Goal: Navigation & Orientation: Find specific page/section

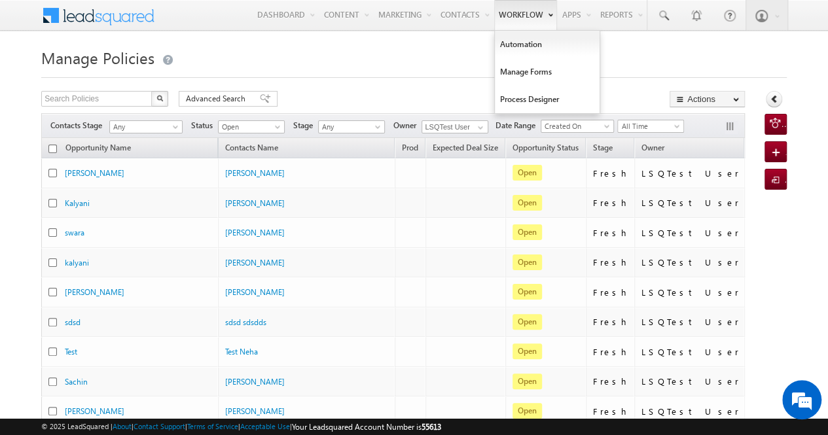
click at [522, 26] on link "Workflow" at bounding box center [525, 15] width 63 height 30
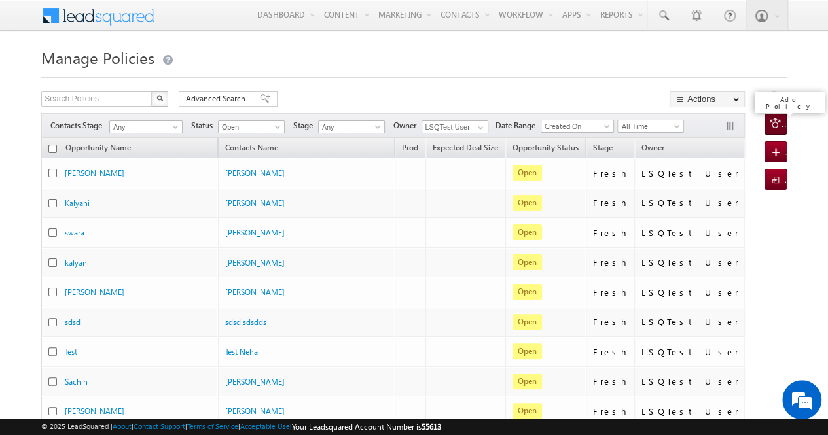
click at [777, 126] on span at bounding box center [775, 123] width 12 height 10
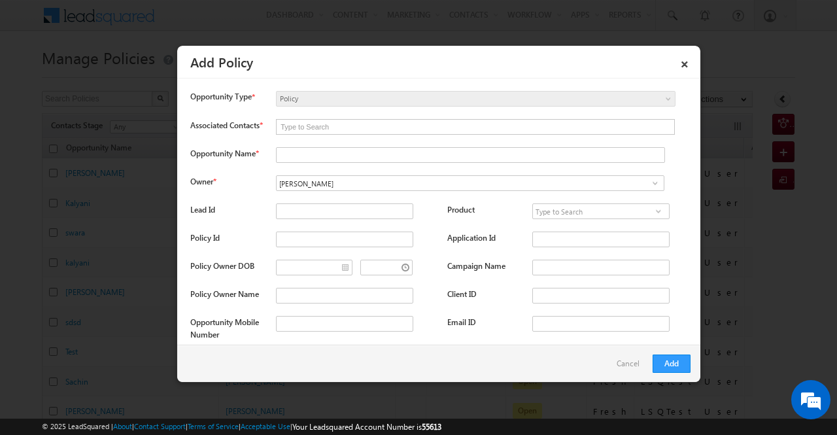
click at [545, 97] on span "Policy" at bounding box center [449, 99] width 345 height 12
click at [412, 122] on input "text" at bounding box center [476, 127] width 398 height 14
click at [357, 190] on input "[PERSON_NAME]" at bounding box center [470, 183] width 389 height 16
click at [362, 159] on input "Opportunity Name *" at bounding box center [470, 155] width 389 height 16
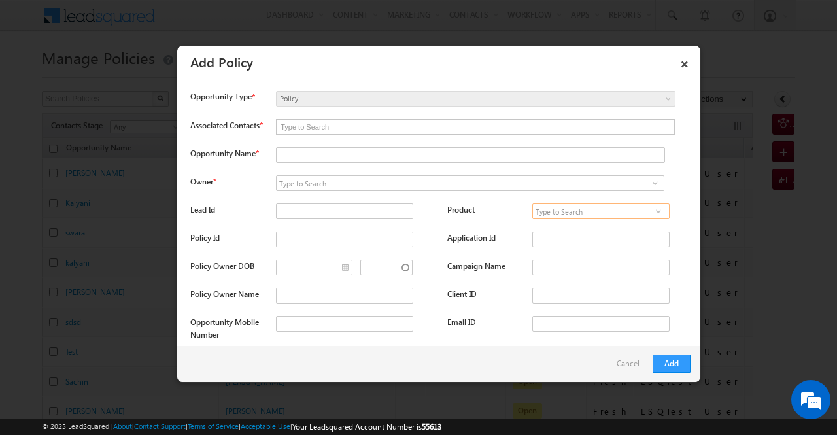
click at [556, 211] on input at bounding box center [601, 211] width 137 height 16
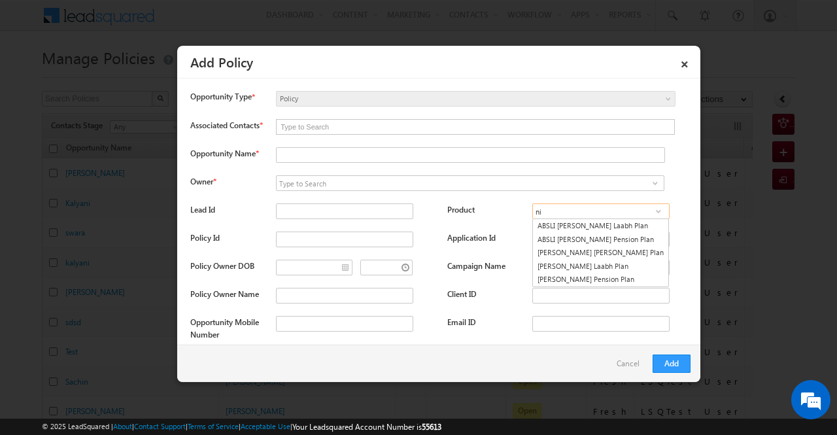
type input "n"
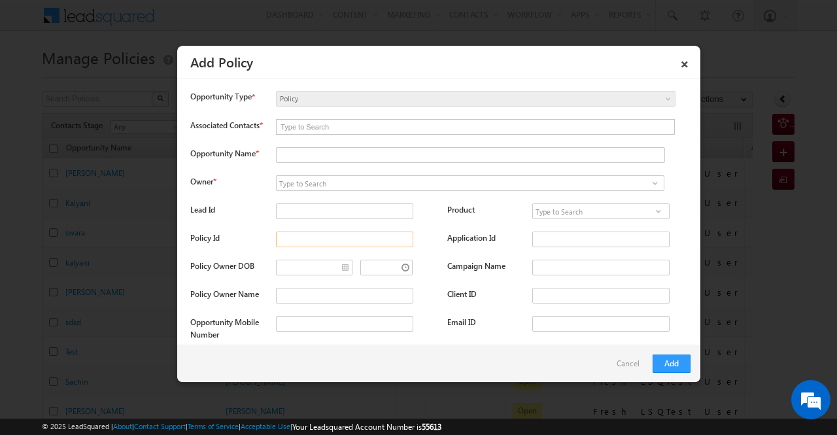
click at [350, 247] on input "Policy Id" at bounding box center [344, 240] width 137 height 16
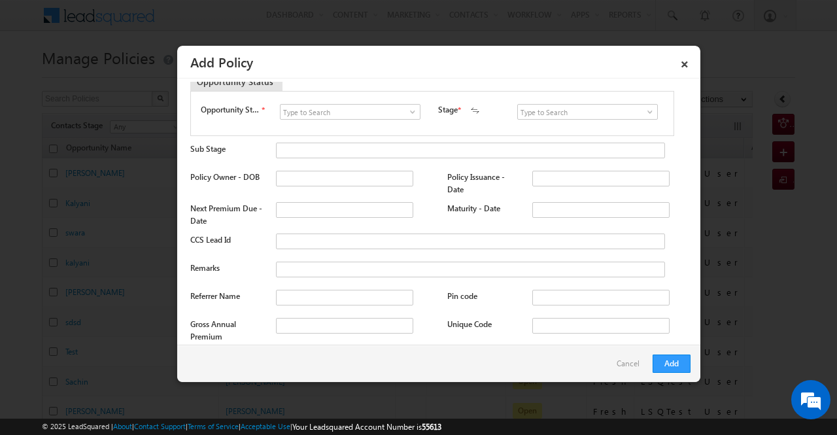
scroll to position [851, 0]
click at [526, 114] on input at bounding box center [588, 111] width 141 height 16
click at [645, 116] on span at bounding box center [650, 111] width 13 height 10
click at [410, 116] on span at bounding box center [412, 111] width 13 height 10
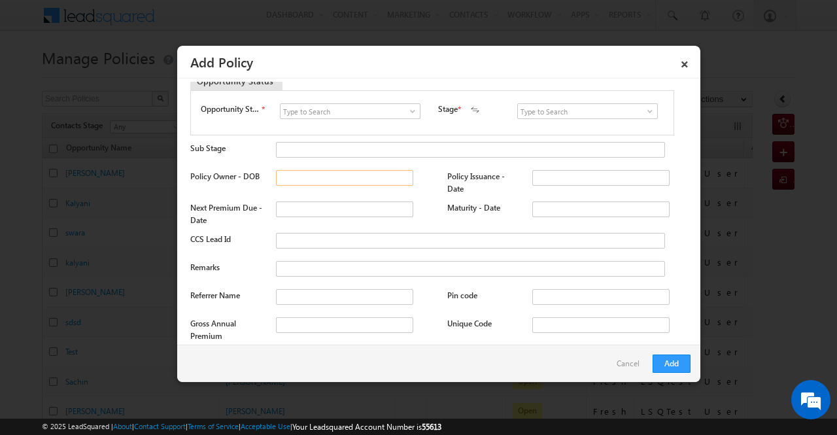
click at [387, 186] on input "Policy Owner - DOB" at bounding box center [344, 178] width 137 height 16
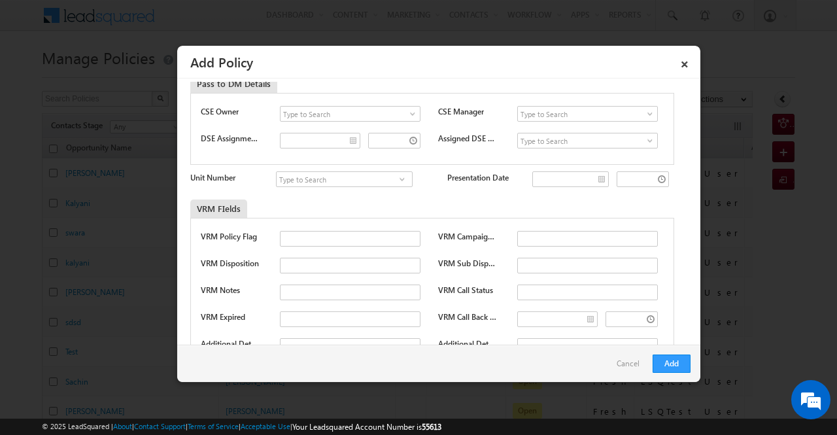
scroll to position [1373, 0]
click at [387, 122] on input at bounding box center [350, 115] width 141 height 16
click at [407, 117] on span at bounding box center [412, 114] width 13 height 10
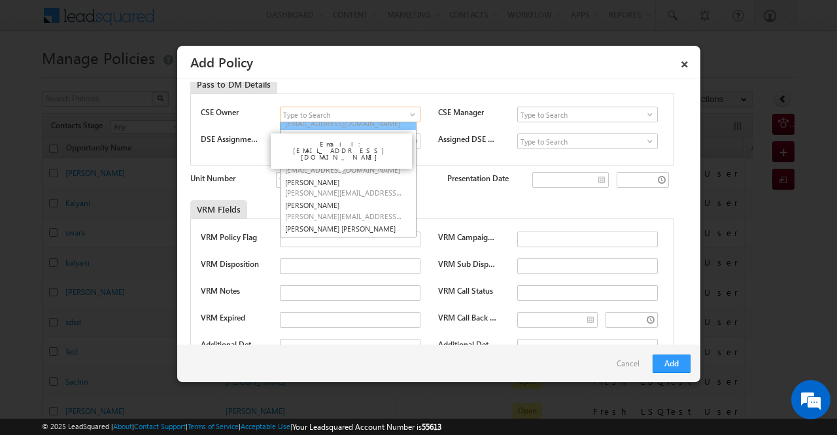
scroll to position [158, 0]
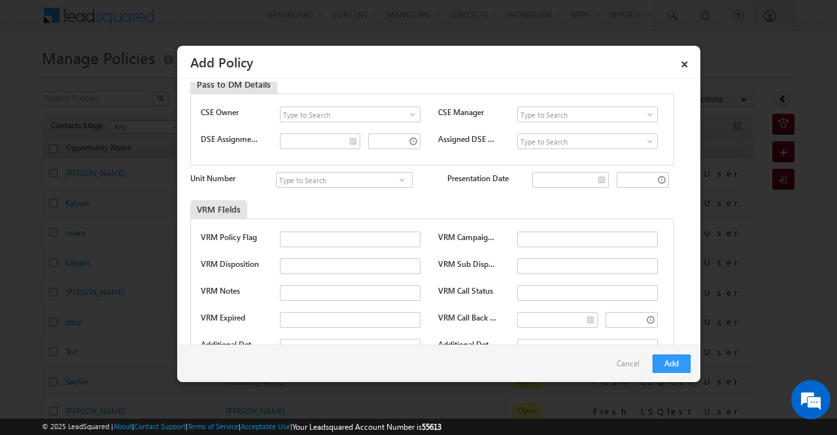
click at [385, 94] on div "Pass to DM Details" at bounding box center [369, 84] width 359 height 18
click at [644, 120] on span at bounding box center [650, 114] width 13 height 10
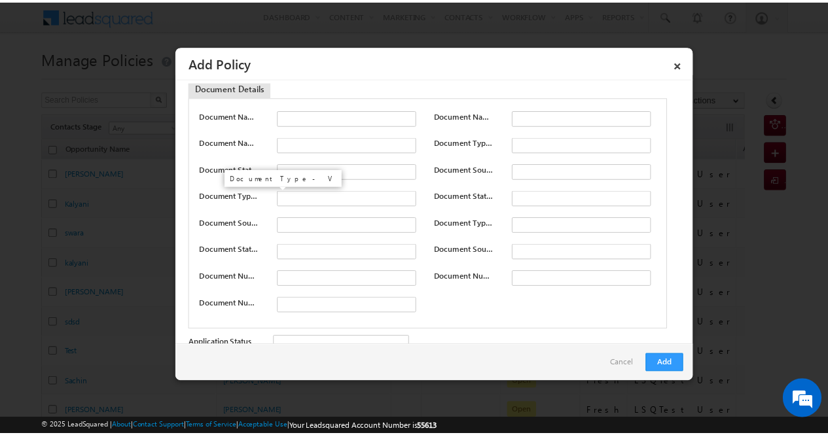
scroll to position [3362, 0]
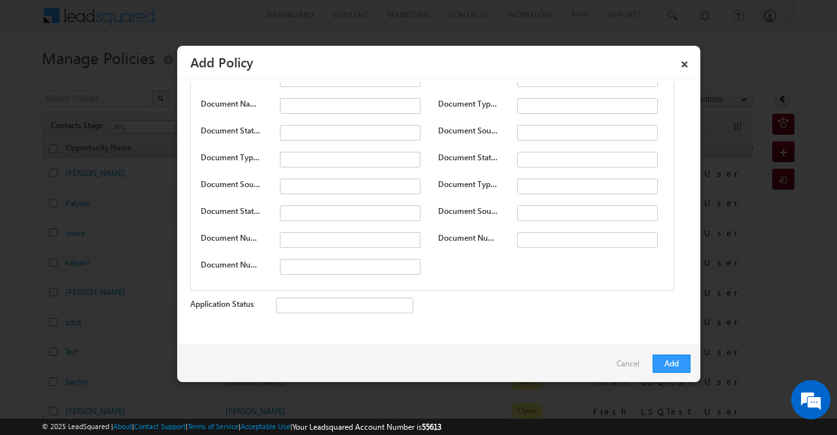
click at [625, 359] on link "Cancel" at bounding box center [631, 367] width 29 height 25
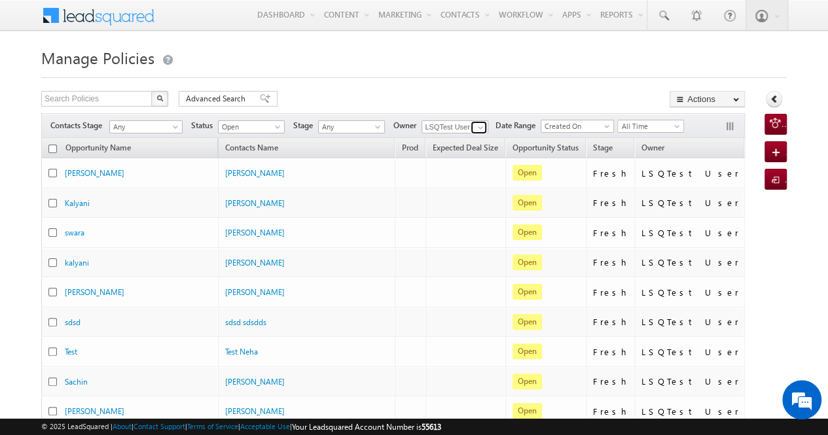
click at [474, 124] on link at bounding box center [478, 127] width 16 height 13
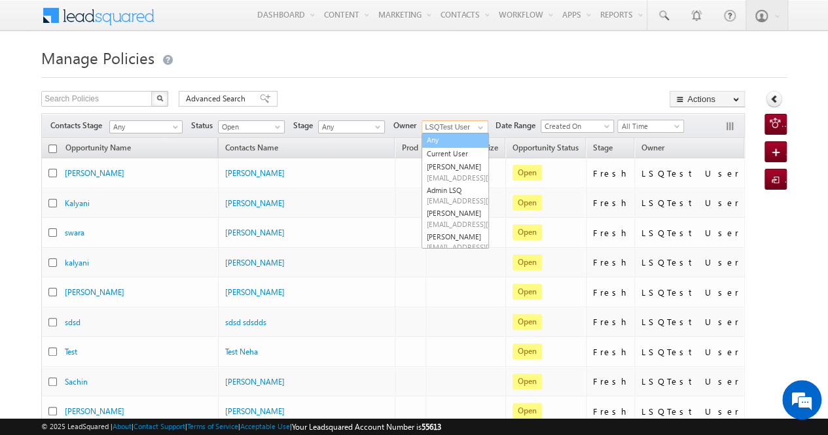
click at [459, 141] on link "Any" at bounding box center [454, 140] width 67 height 15
type input "Any"
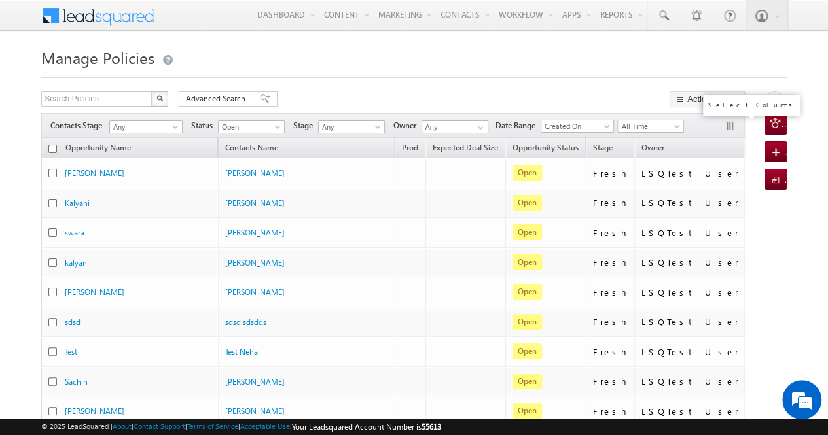
click at [732, 129] on button "button" at bounding box center [730, 127] width 13 height 13
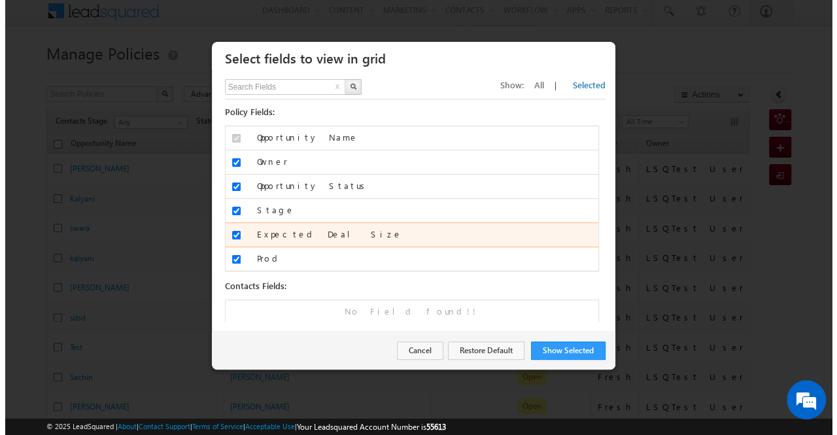
scroll to position [5, 0]
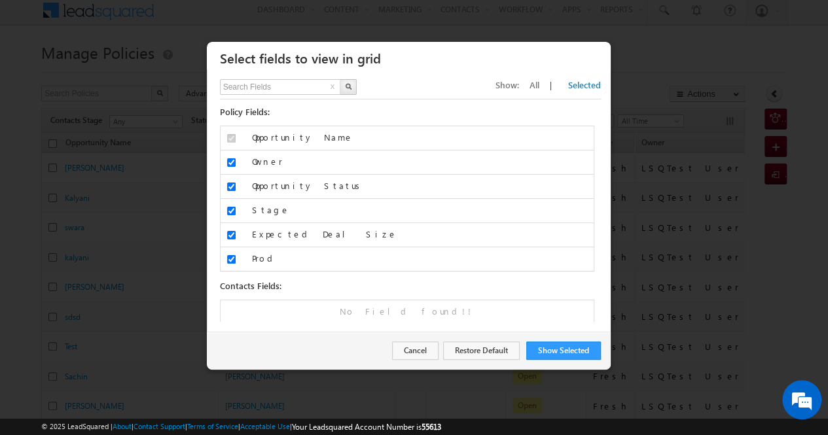
click at [348, 96] on div "Search Fields x" at bounding box center [288, 88] width 137 height 19
click at [348, 86] on img "button" at bounding box center [348, 86] width 7 height 7
click at [331, 84] on button "x" at bounding box center [332, 88] width 9 height 16
click at [421, 345] on button "Cancel" at bounding box center [415, 351] width 46 height 18
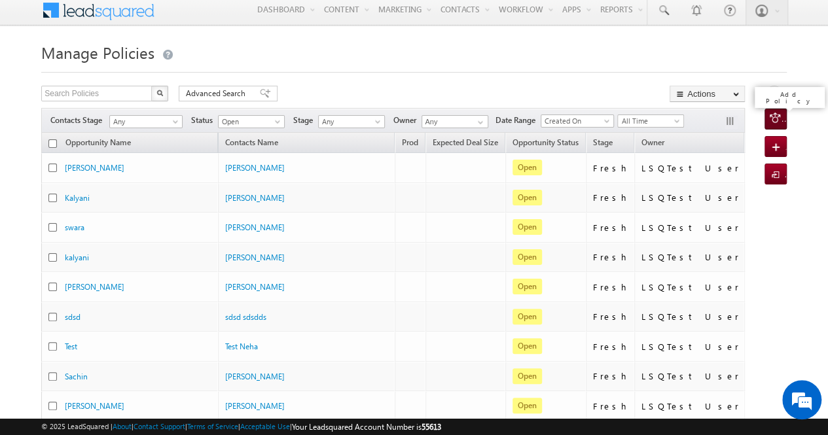
click at [770, 119] on span at bounding box center [775, 118] width 12 height 10
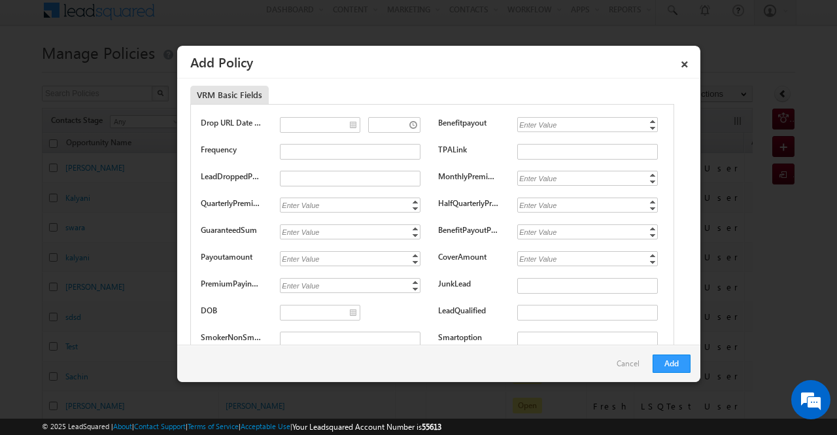
scroll to position [2139, 0]
click at [414, 211] on link "Decrement" at bounding box center [415, 206] width 10 height 7
click at [414, 203] on link "Increment" at bounding box center [415, 200] width 10 height 7
type input "0"
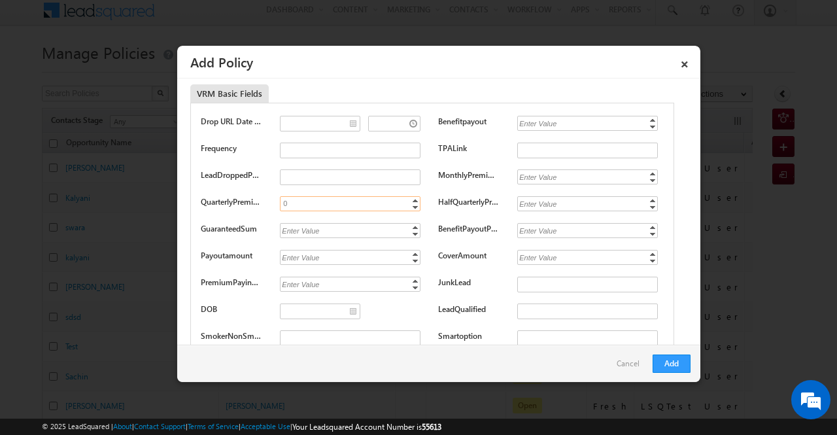
click at [414, 203] on link "Increment" at bounding box center [415, 200] width 10 height 7
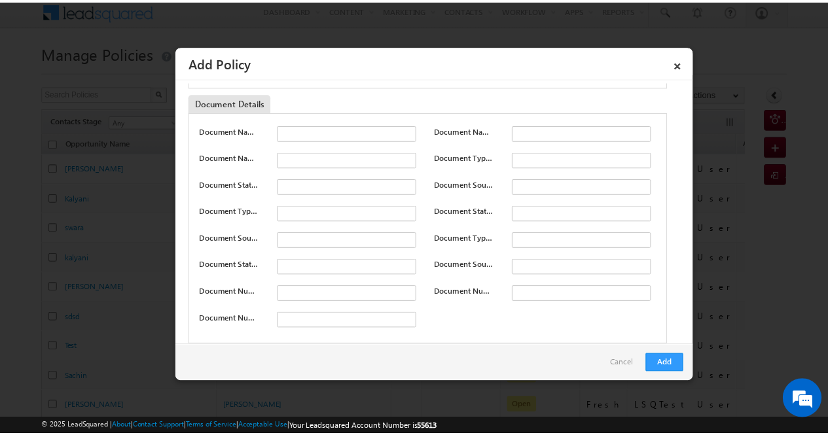
scroll to position [3306, 0]
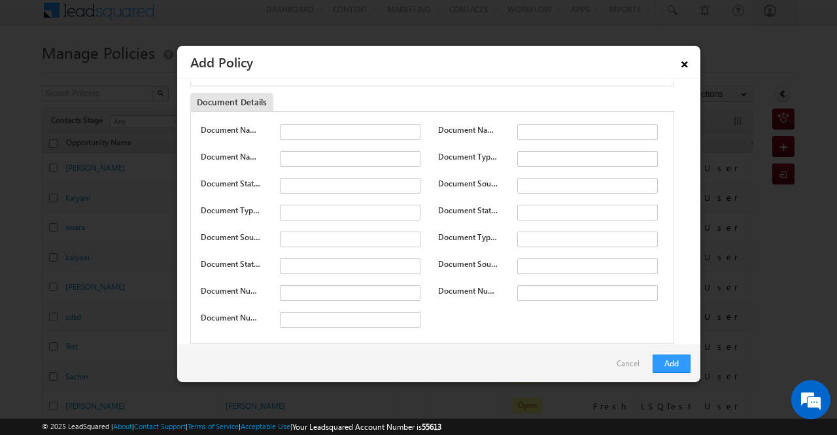
click at [687, 66] on link "×" at bounding box center [685, 61] width 22 height 23
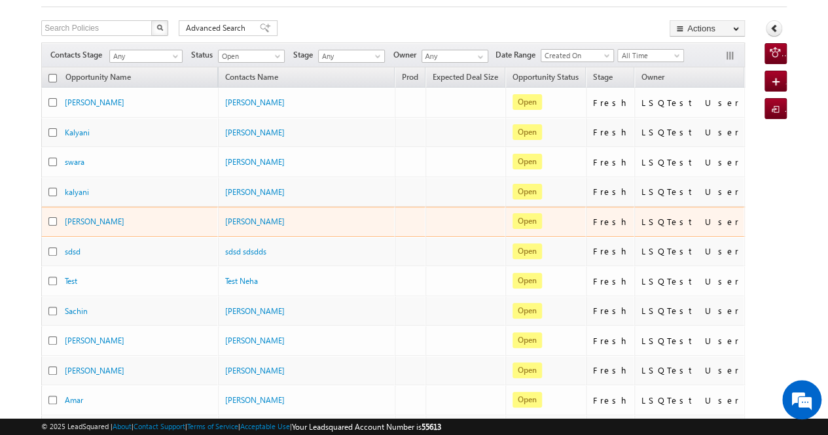
scroll to position [71, 0]
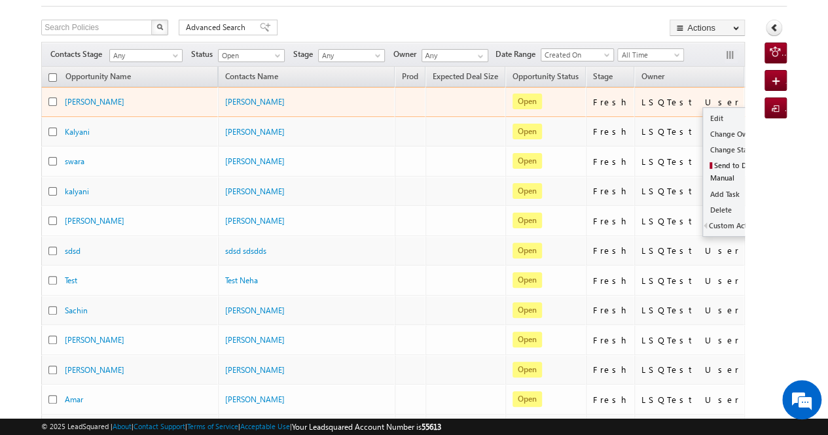
click at [755, 102] on button "button" at bounding box center [761, 101] width 13 height 13
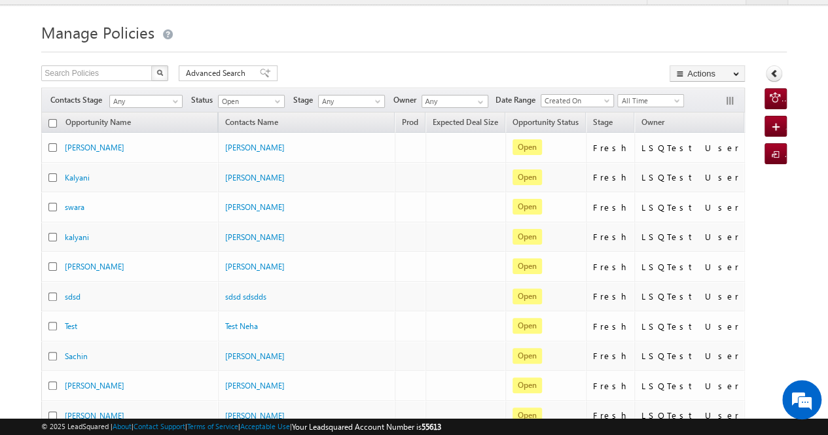
scroll to position [0, 0]
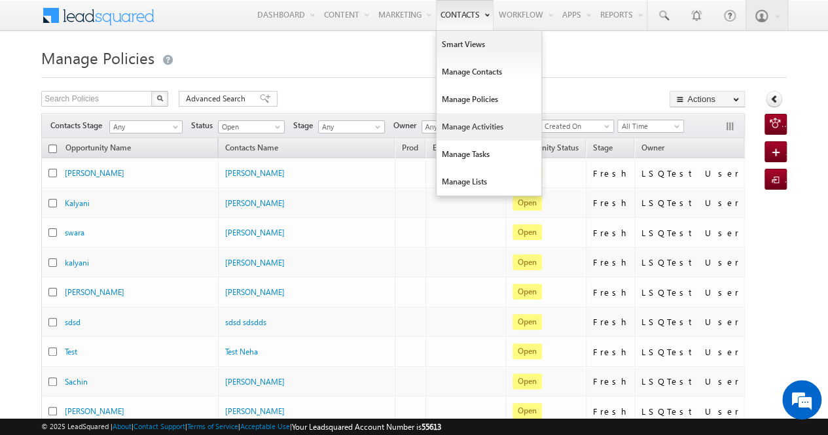
click at [468, 119] on link "Manage Activities" at bounding box center [488, 126] width 105 height 27
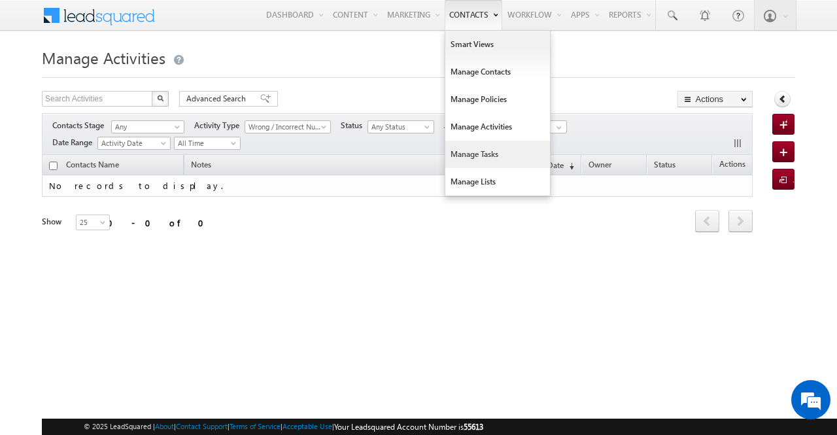
click at [487, 150] on link "Manage Tasks" at bounding box center [498, 154] width 105 height 27
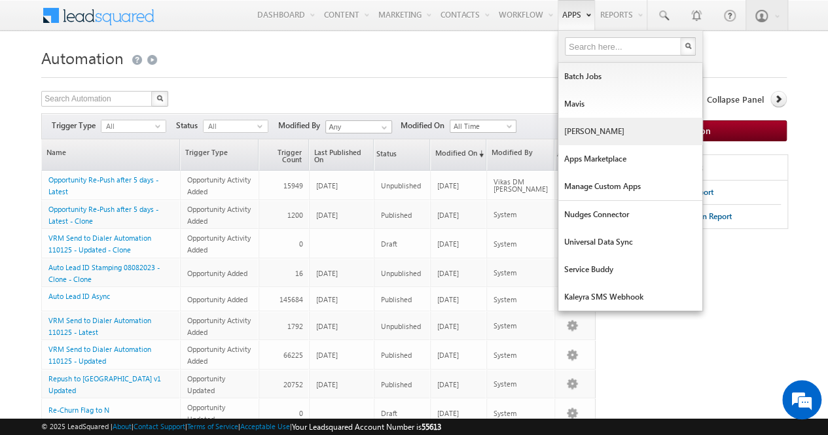
click at [569, 133] on link "Manage Lapps" at bounding box center [630, 131] width 144 height 27
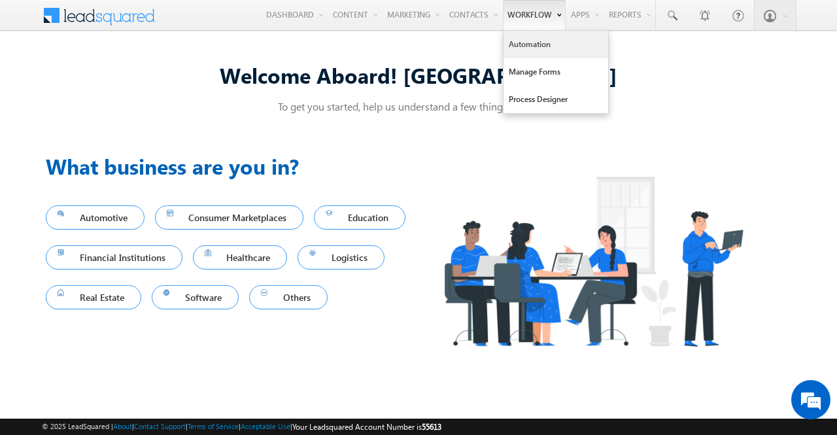
click at [525, 44] on link "Automation" at bounding box center [556, 44] width 105 height 27
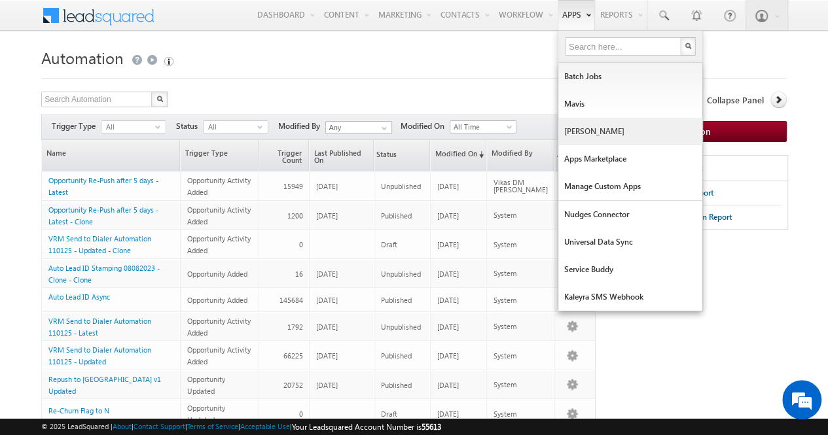
click at [594, 135] on link "Manage Lapps" at bounding box center [630, 131] width 144 height 27
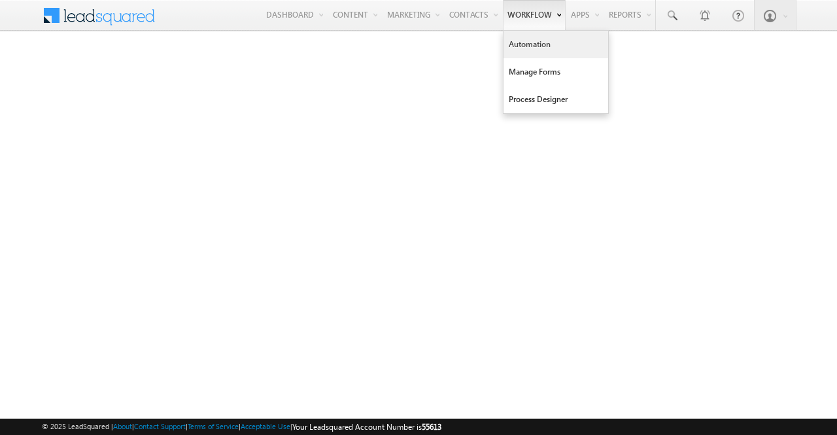
click at [541, 40] on link "Automation" at bounding box center [556, 44] width 105 height 27
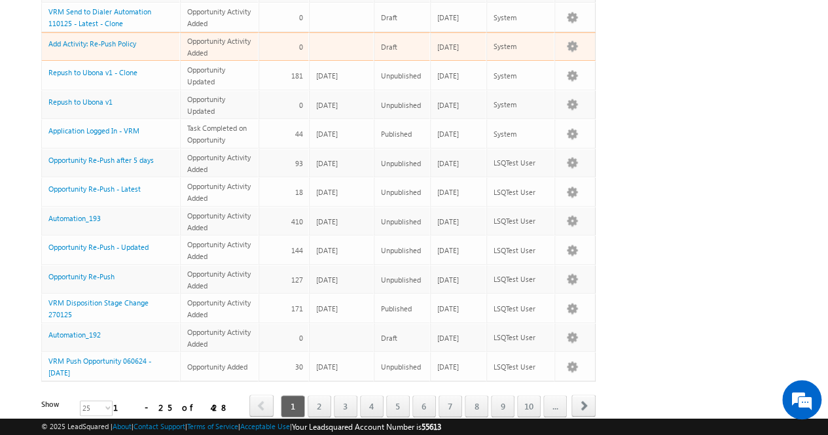
scroll to position [511, 0]
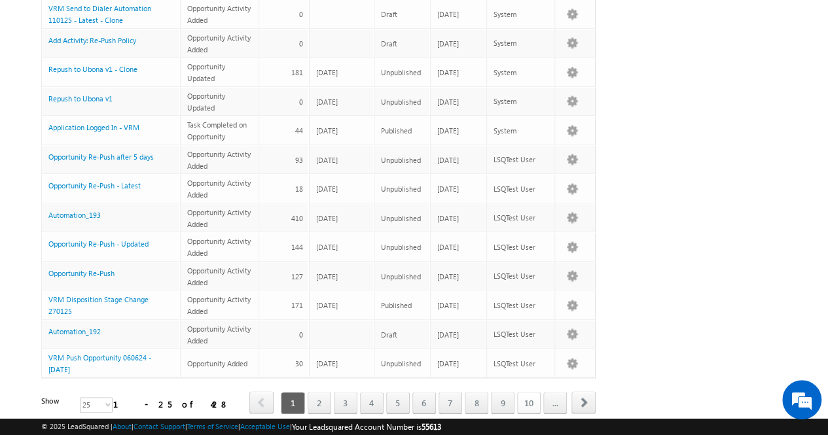
click at [526, 392] on link "10" at bounding box center [529, 403] width 24 height 22
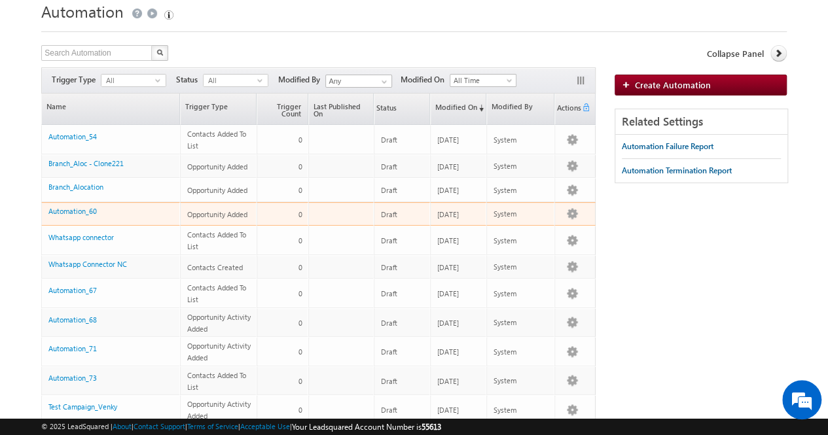
scroll to position [30, 0]
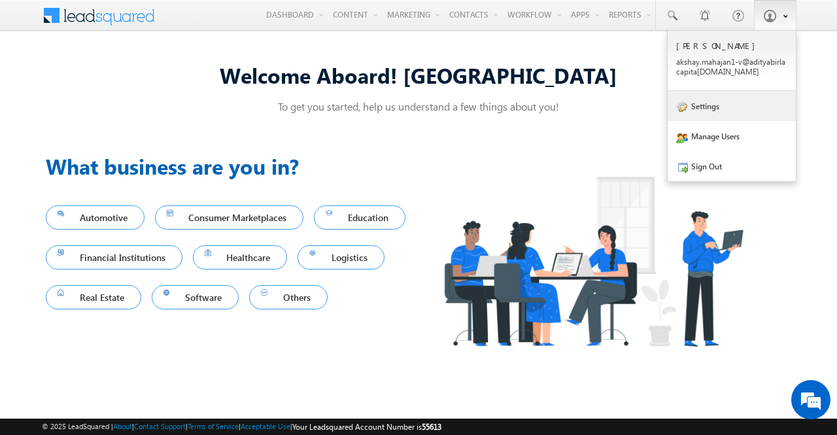
click at [717, 111] on link "Settings" at bounding box center [732, 106] width 128 height 30
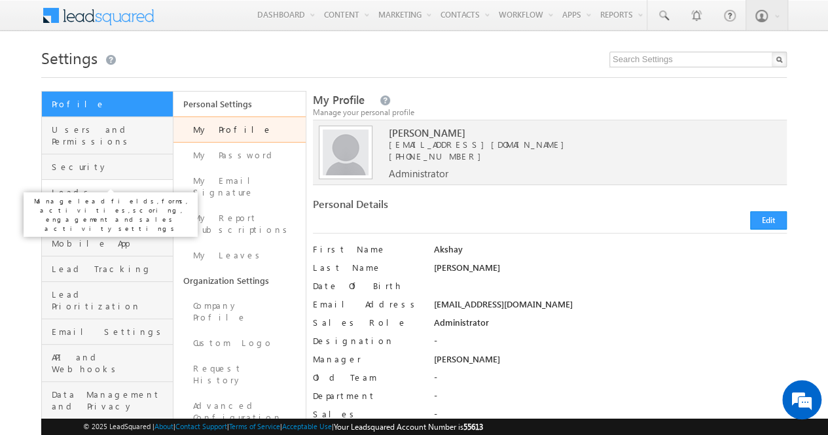
click at [103, 186] on span "Leads" at bounding box center [111, 192] width 118 height 12
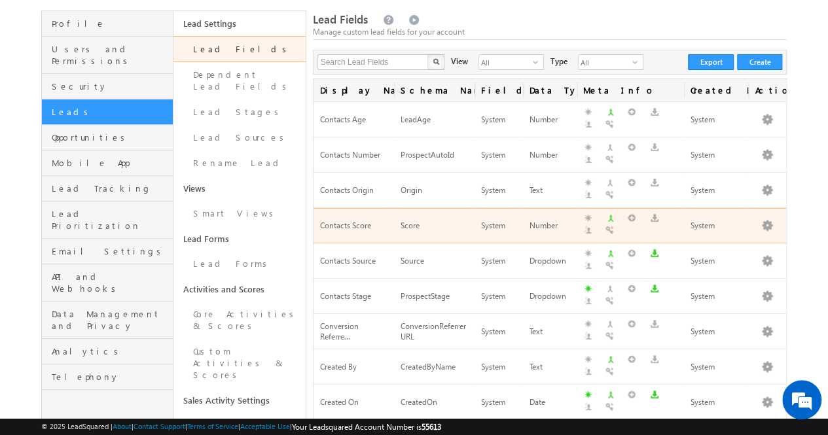
scroll to position [81, 0]
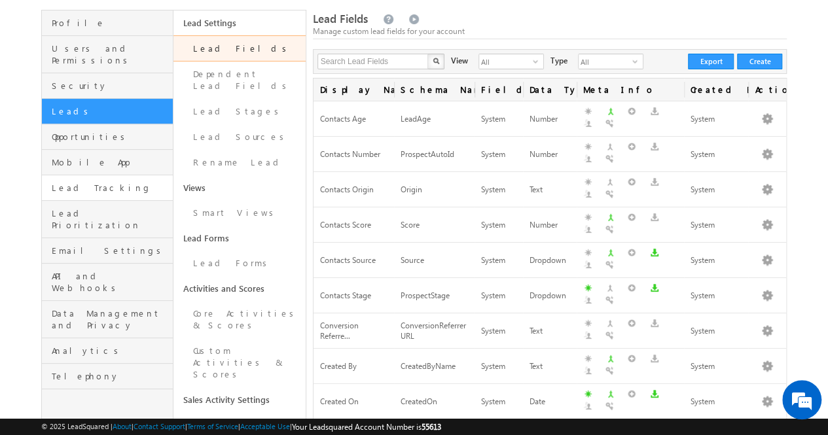
click at [101, 175] on link "Lead Tracking" at bounding box center [107, 188] width 131 height 26
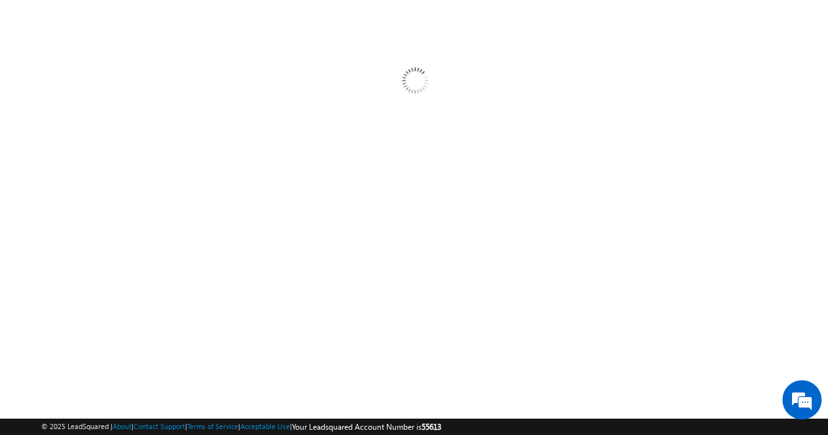
scroll to position [0, 0]
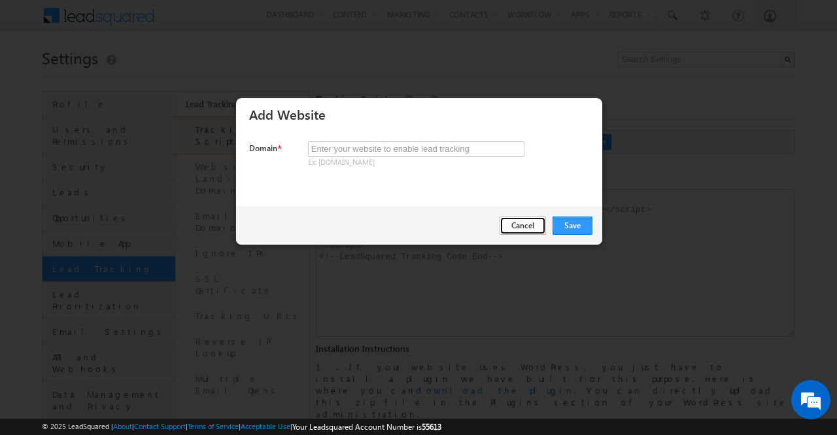
click at [518, 220] on button "Cancel" at bounding box center [523, 226] width 46 height 18
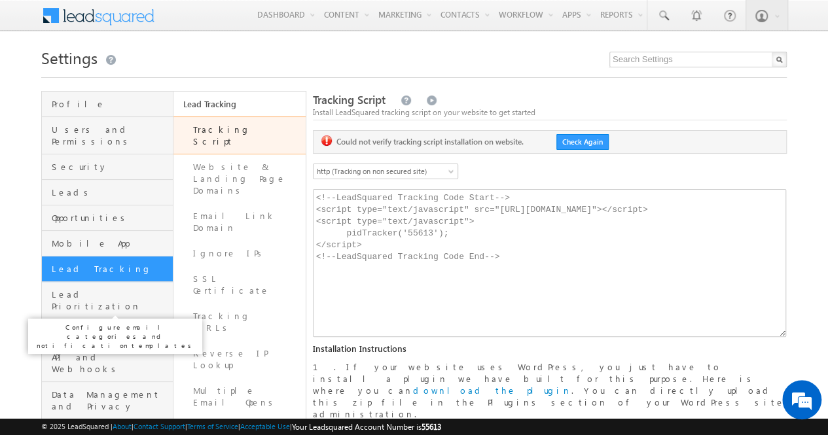
click at [101, 326] on span "Email Settings" at bounding box center [111, 332] width 118 height 12
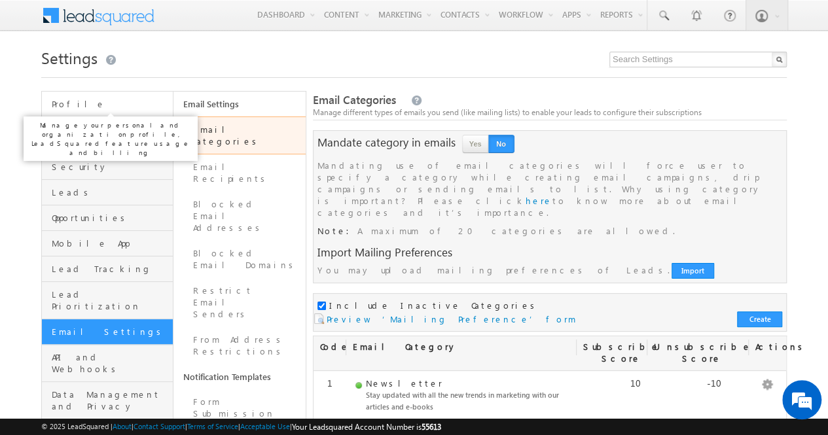
click at [116, 105] on span "Profile" at bounding box center [111, 104] width 118 height 12
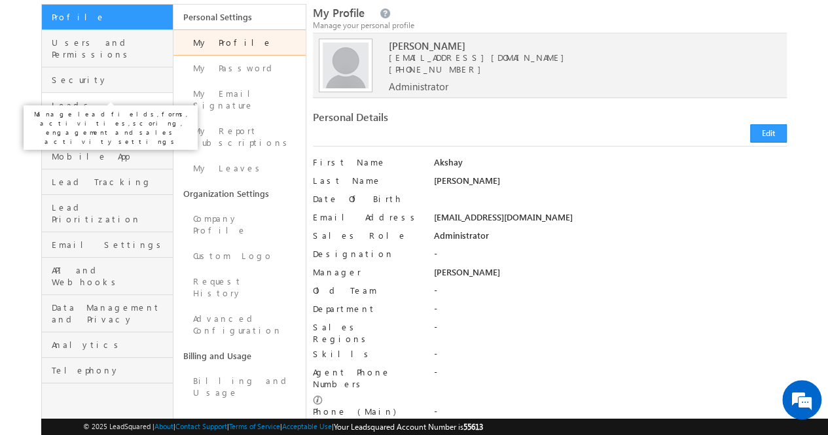
scroll to position [86, 0]
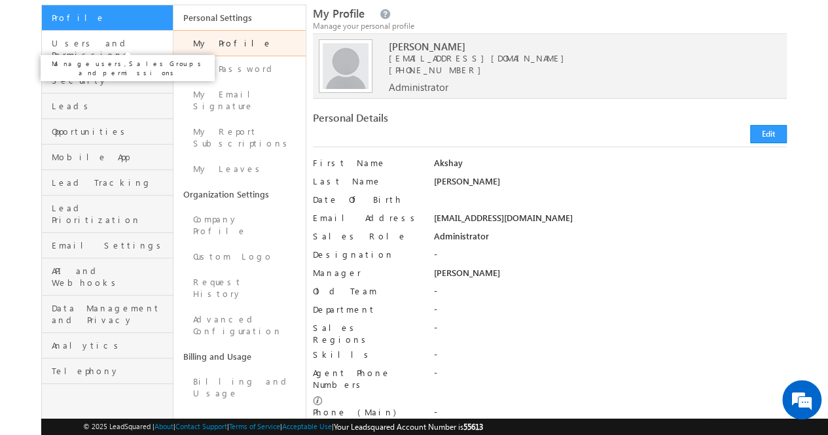
click at [80, 41] on span "Users and Permissions" at bounding box center [111, 49] width 118 height 24
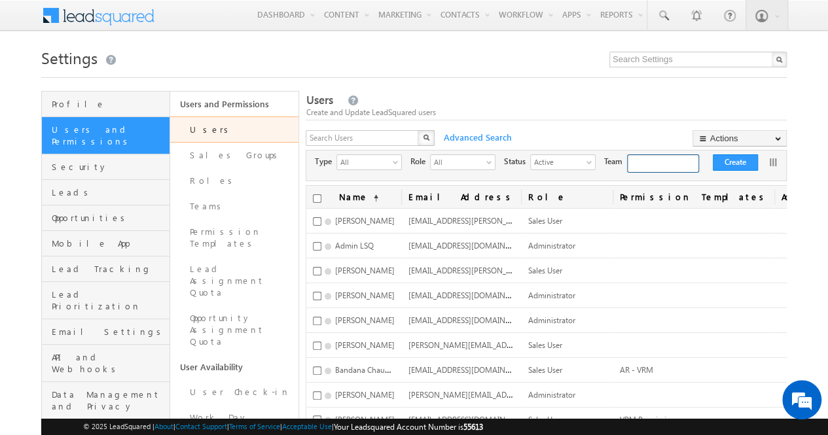
type input "63947d49-95ef-11eb-b051-02c8554500f4"
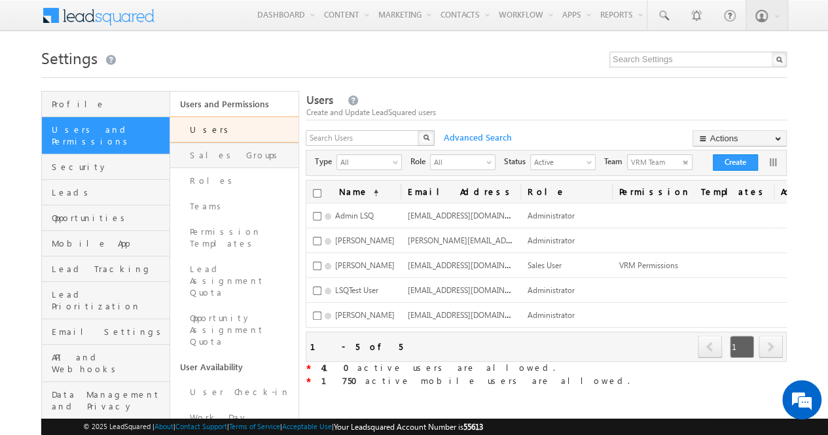
click at [200, 158] on link "Sales Groups" at bounding box center [234, 156] width 128 height 26
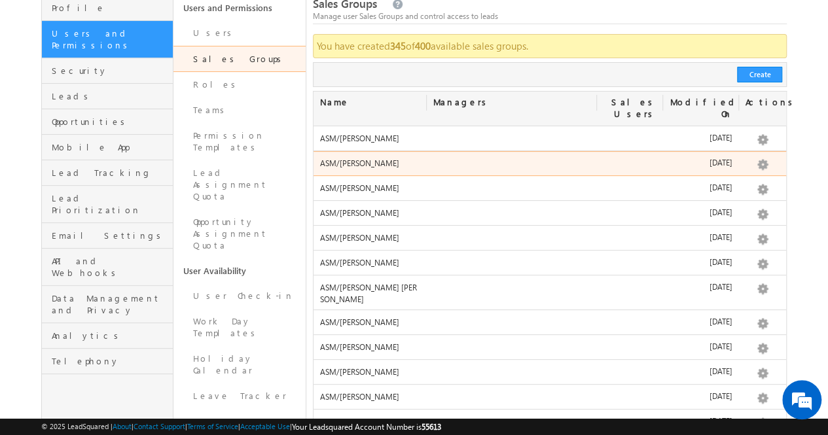
scroll to position [92, 0]
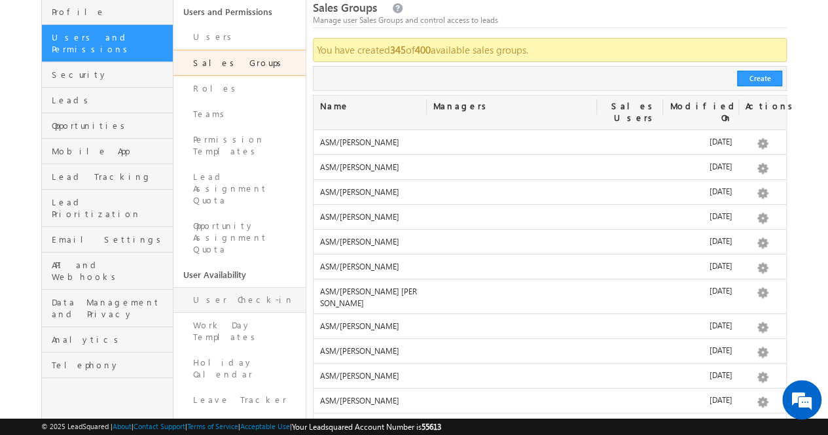
click at [205, 287] on link "User Check-in" at bounding box center [239, 300] width 132 height 26
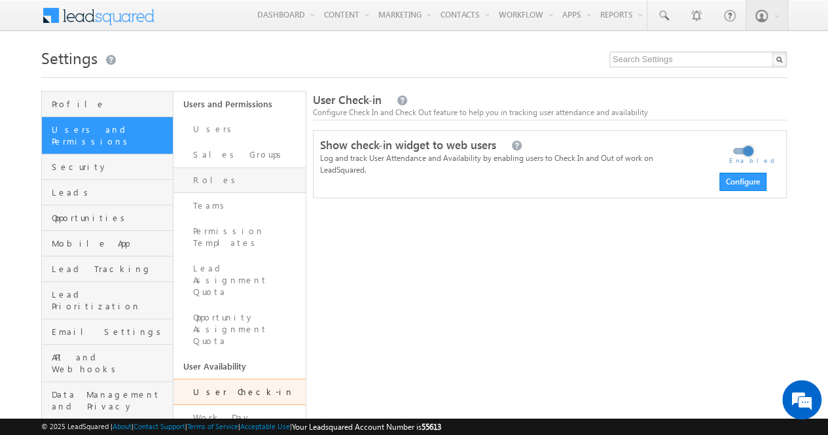
click at [213, 170] on link "Roles" at bounding box center [239, 180] width 132 height 26
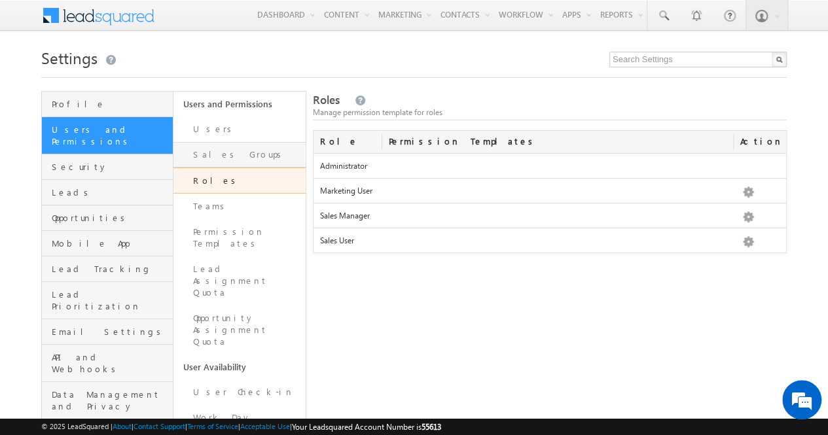
click at [237, 147] on link "Sales Groups" at bounding box center [239, 155] width 132 height 26
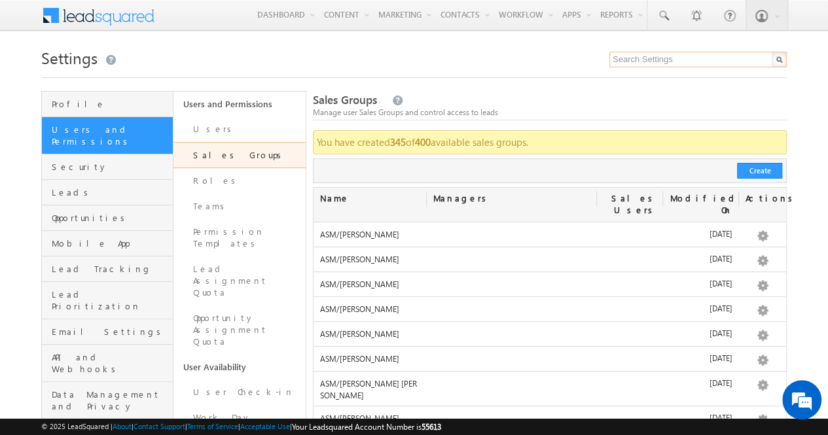
click at [653, 58] on input "text" at bounding box center [697, 60] width 177 height 16
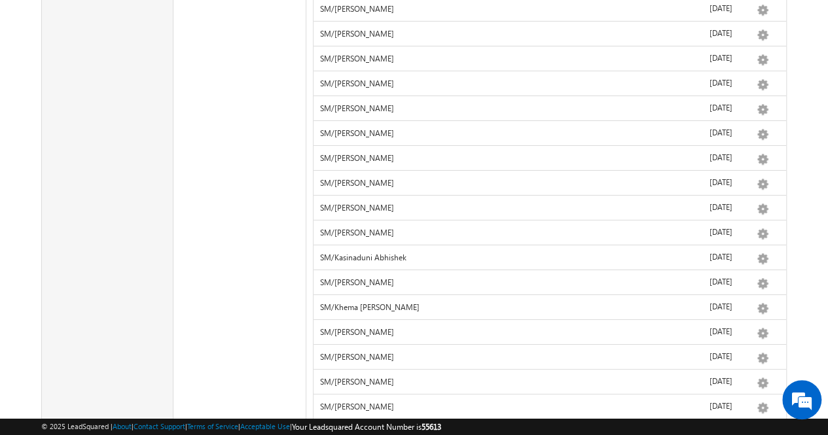
scroll to position [4818, 0]
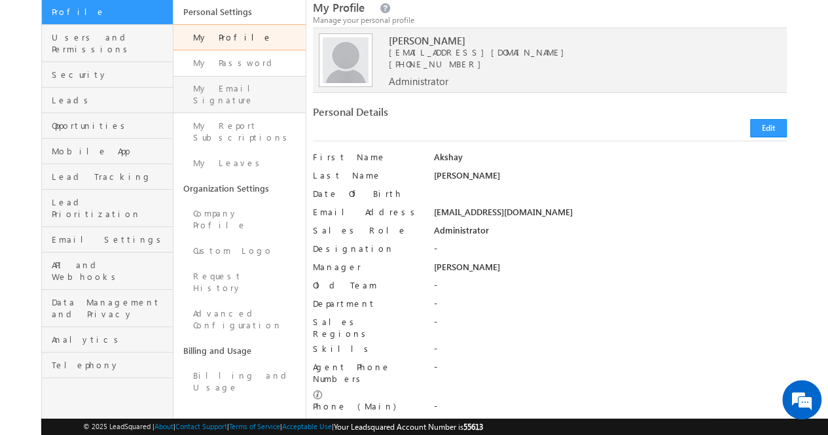
scroll to position [93, 0]
click at [250, 94] on link "My Email Signature" at bounding box center [239, 93] width 132 height 37
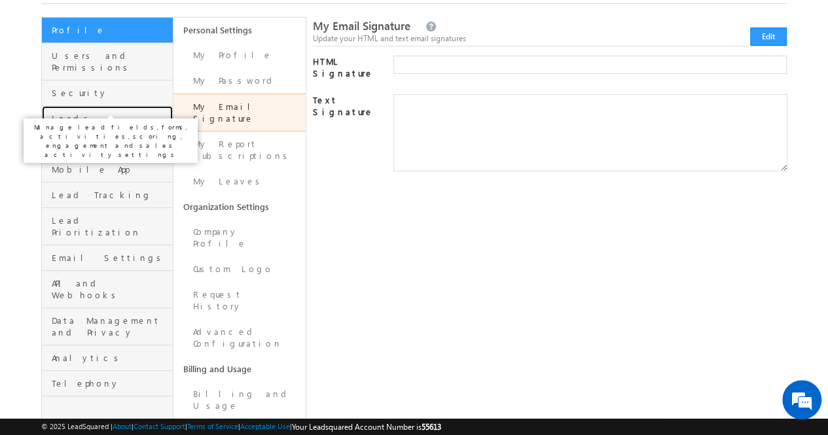
click at [99, 113] on span "Leads" at bounding box center [111, 119] width 118 height 12
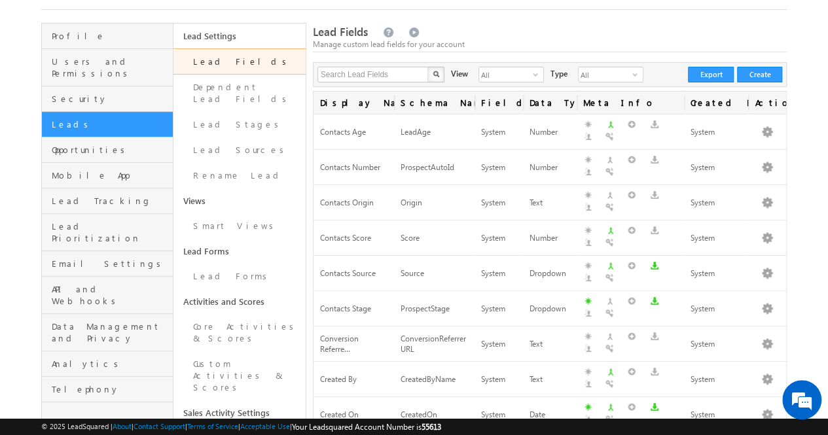
scroll to position [69, 0]
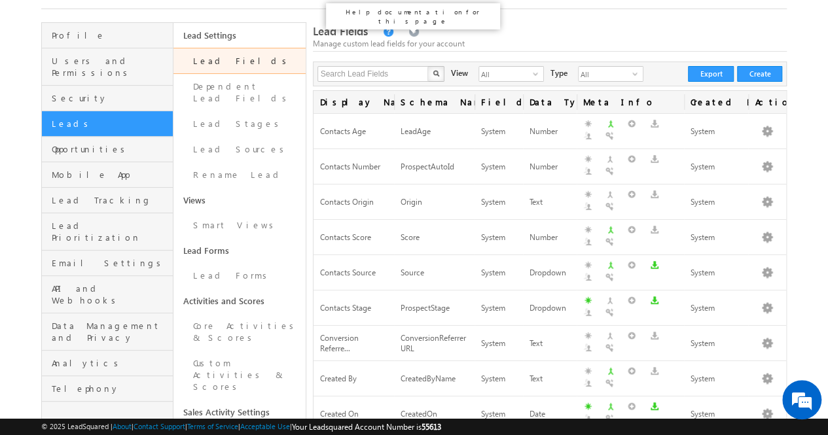
click at [381, 27] on link at bounding box center [387, 32] width 12 height 11
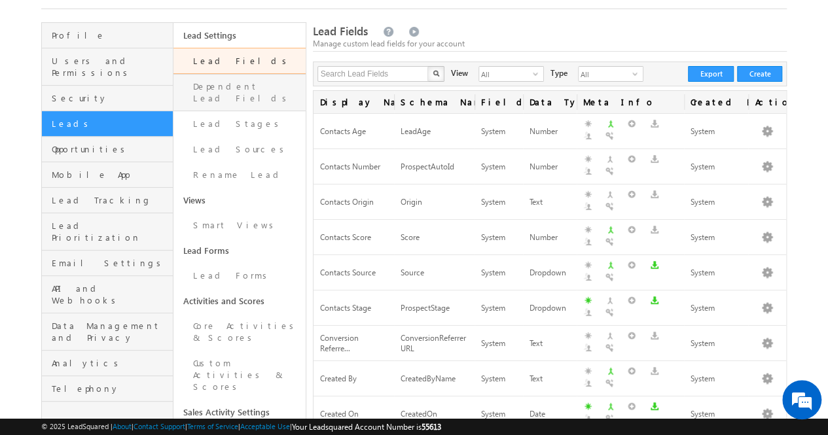
click at [263, 93] on link "Dependent Lead Fields" at bounding box center [239, 92] width 132 height 37
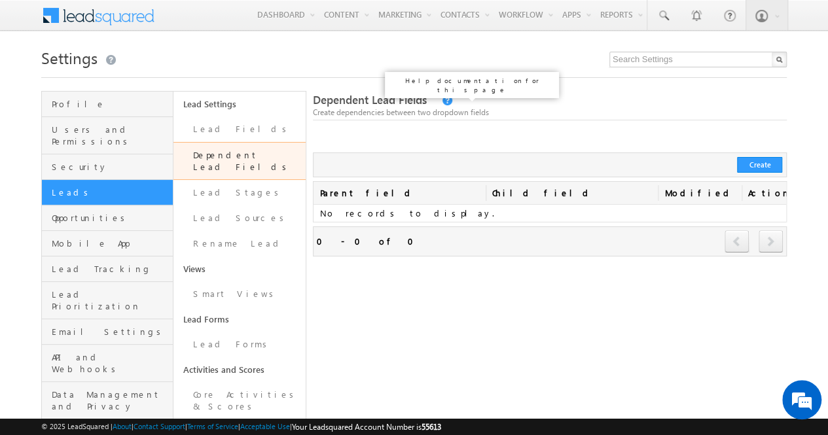
click at [440, 99] on link at bounding box center [446, 101] width 12 height 11
click at [217, 185] on link "Lead Stages" at bounding box center [239, 193] width 132 height 26
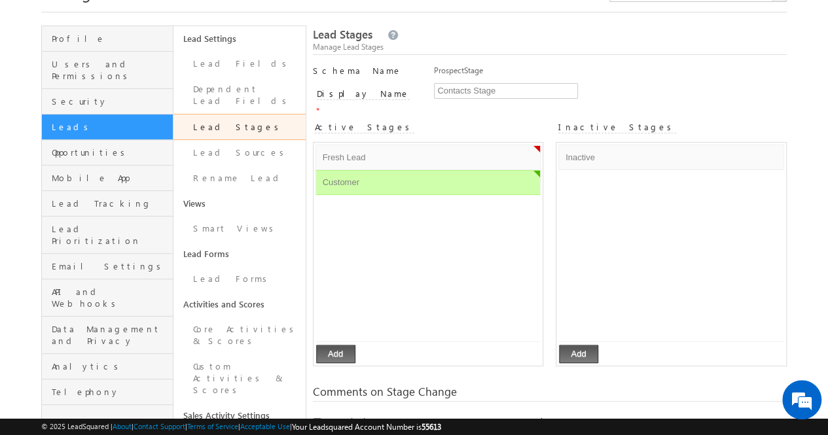
scroll to position [66, 0]
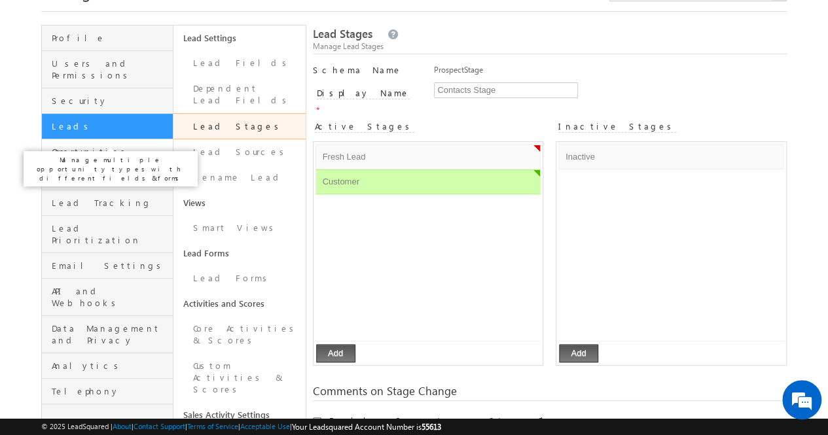
click at [99, 146] on span "Opportunities" at bounding box center [111, 152] width 118 height 12
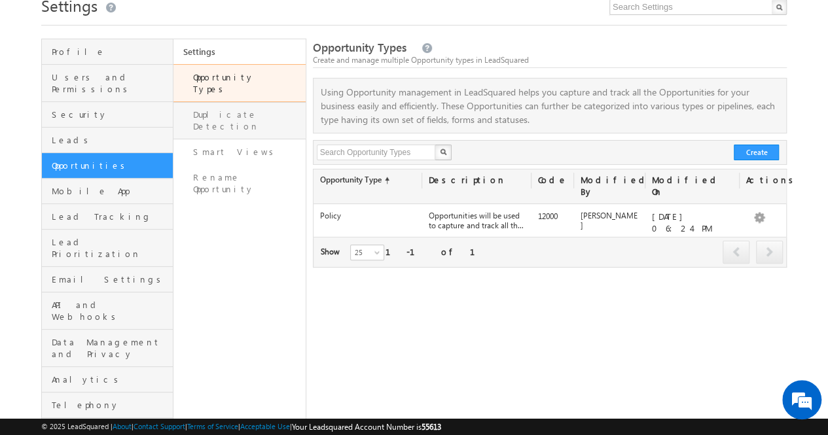
click at [266, 102] on link "Duplicate Detection" at bounding box center [239, 120] width 132 height 37
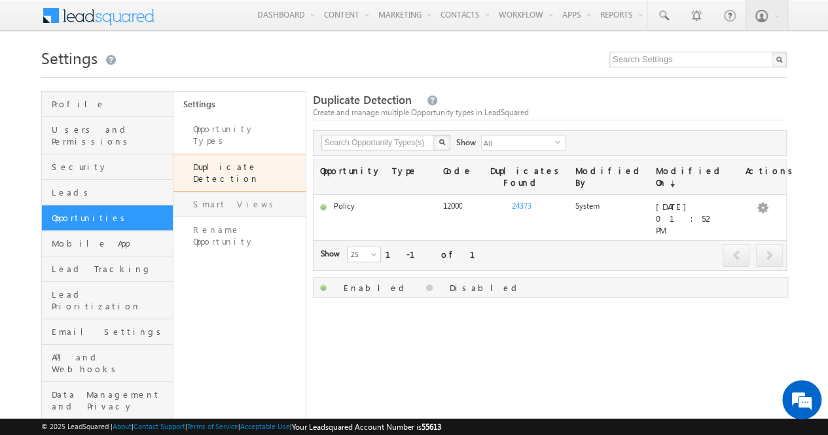
click at [205, 192] on link "Smart Views" at bounding box center [239, 205] width 132 height 26
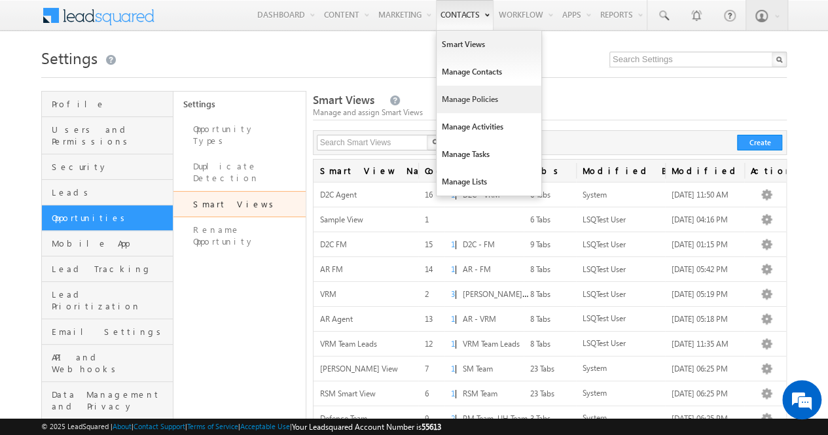
click at [468, 101] on link "Manage Policies" at bounding box center [488, 99] width 105 height 27
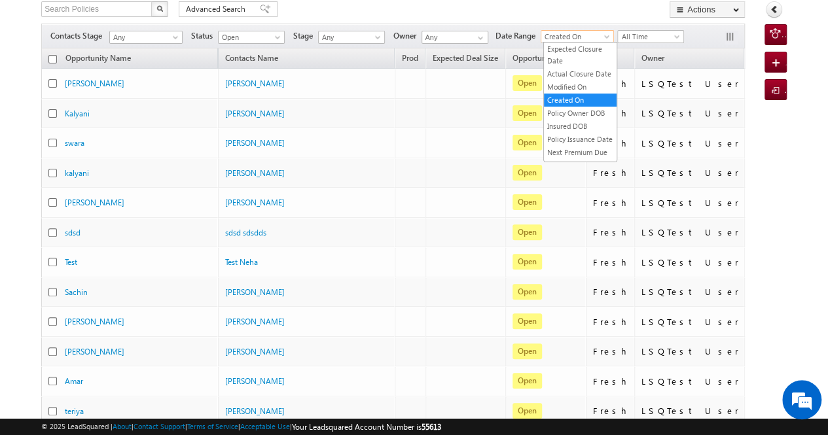
click at [603, 33] on span "Created On" at bounding box center [575, 37] width 68 height 12
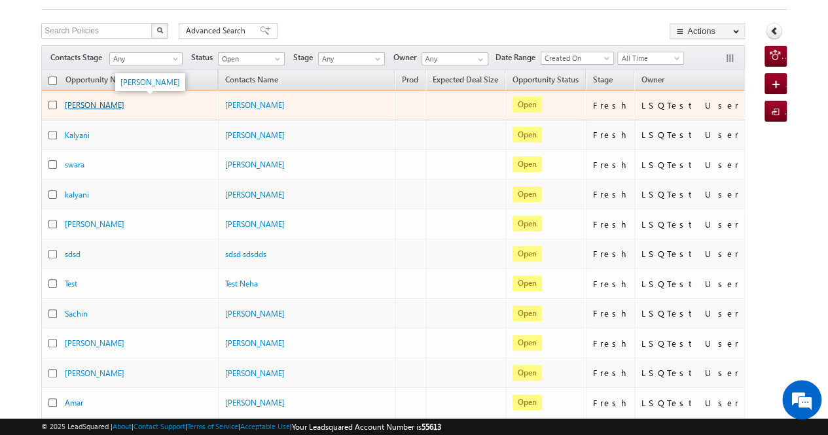
scroll to position [63, 0]
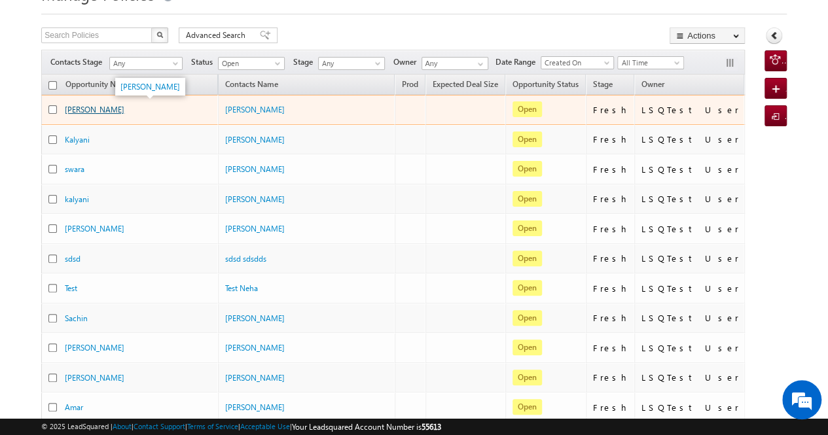
click at [79, 105] on link "sonal" at bounding box center [95, 110] width 60 height 10
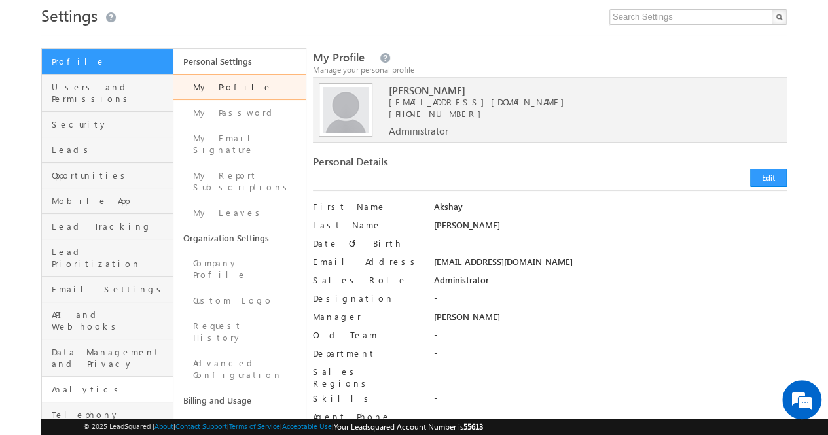
click at [102, 383] on span "Analytics" at bounding box center [111, 389] width 118 height 12
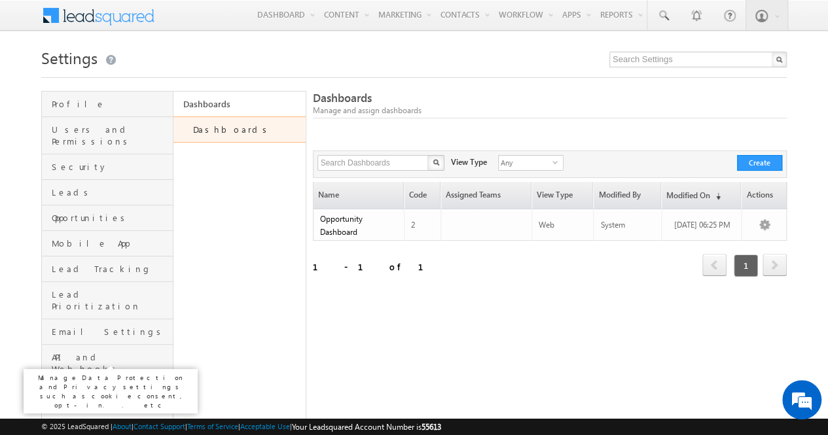
click at [91, 389] on span "Data Management and Privacy" at bounding box center [111, 401] width 118 height 24
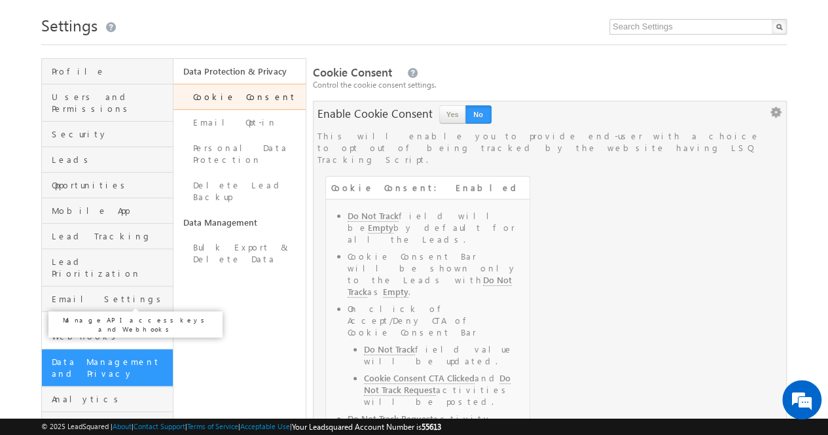
click at [113, 319] on span "API and Webhooks" at bounding box center [111, 331] width 118 height 24
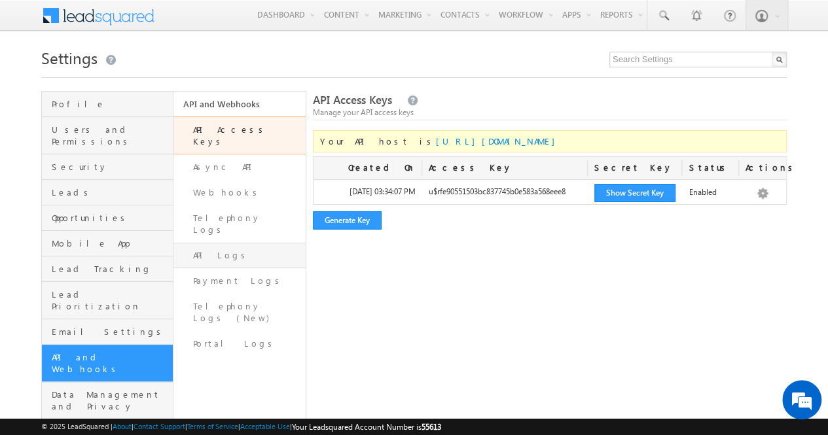
click at [207, 243] on link "API Logs" at bounding box center [239, 256] width 132 height 26
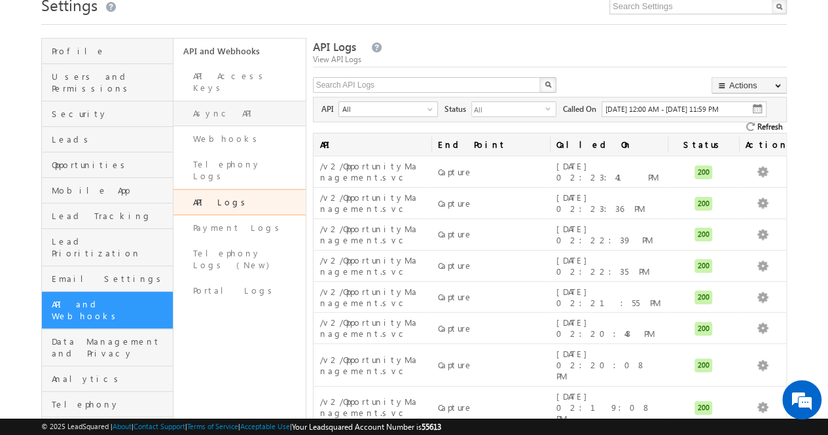
click at [247, 104] on link "Async API" at bounding box center [239, 114] width 132 height 26
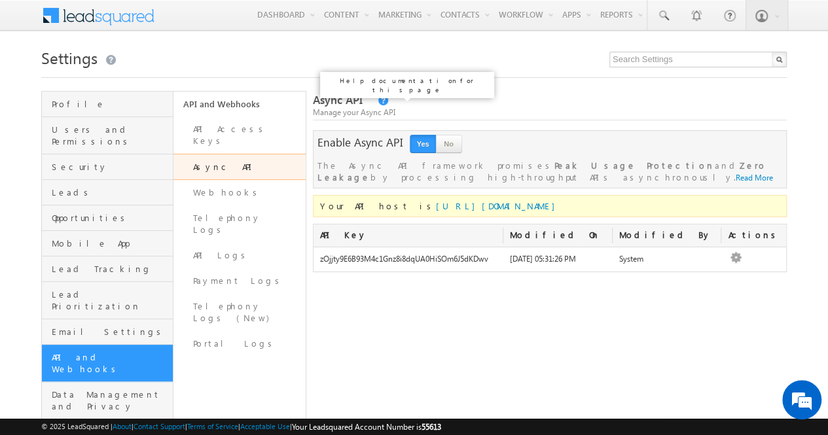
click at [376, 101] on link at bounding box center [382, 101] width 12 height 11
click at [222, 188] on link "Webhooks" at bounding box center [239, 193] width 132 height 26
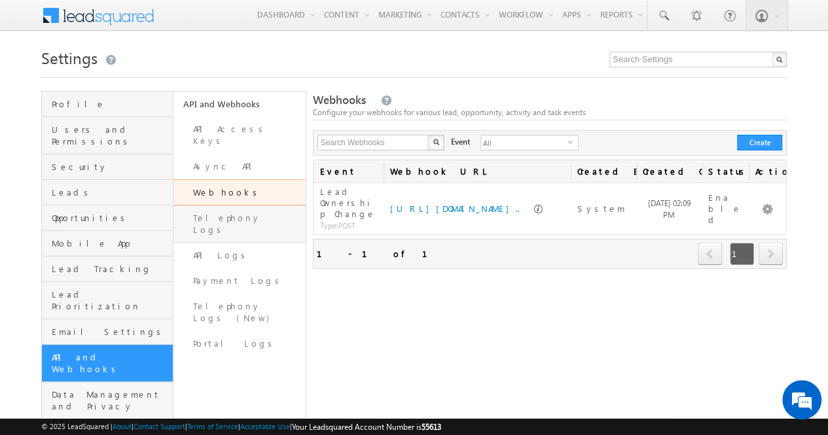
click at [222, 215] on link "Telephony Logs" at bounding box center [239, 223] width 132 height 37
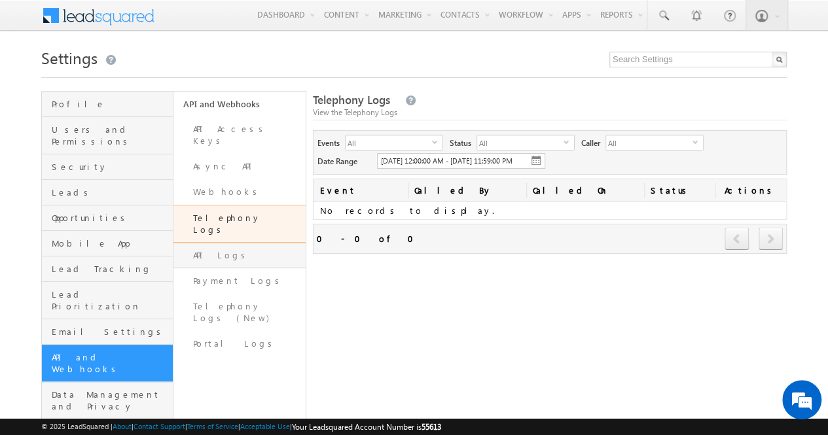
click at [217, 243] on link "API Logs" at bounding box center [239, 256] width 132 height 26
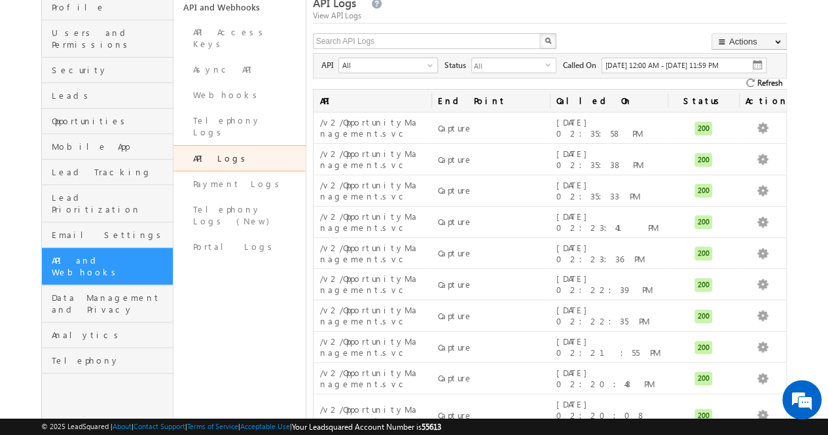
scroll to position [96, 0]
click at [243, 172] on link "Payment Logs" at bounding box center [239, 185] width 132 height 26
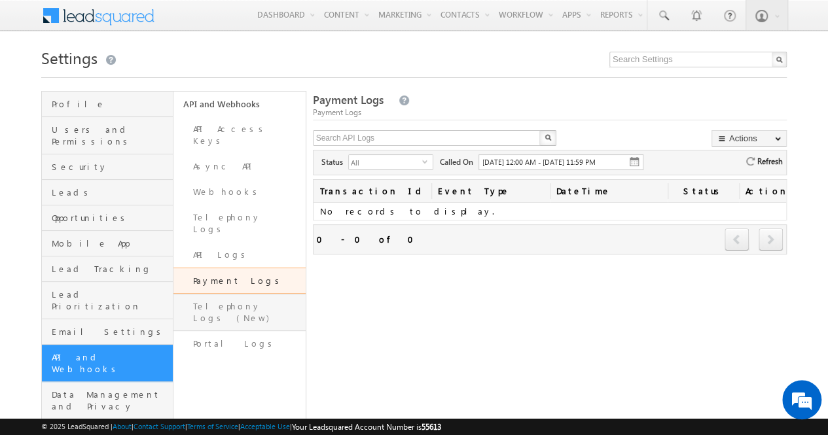
click at [213, 294] on link "Telephony Logs (New)" at bounding box center [239, 312] width 132 height 37
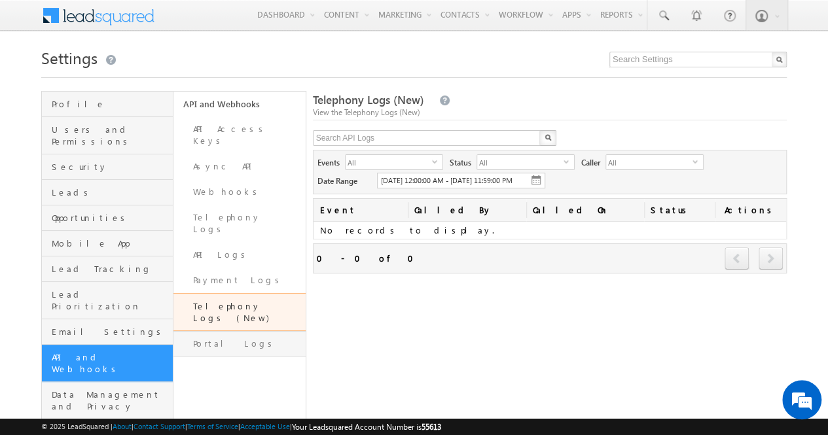
click at [208, 331] on link "Portal Logs" at bounding box center [239, 344] width 132 height 26
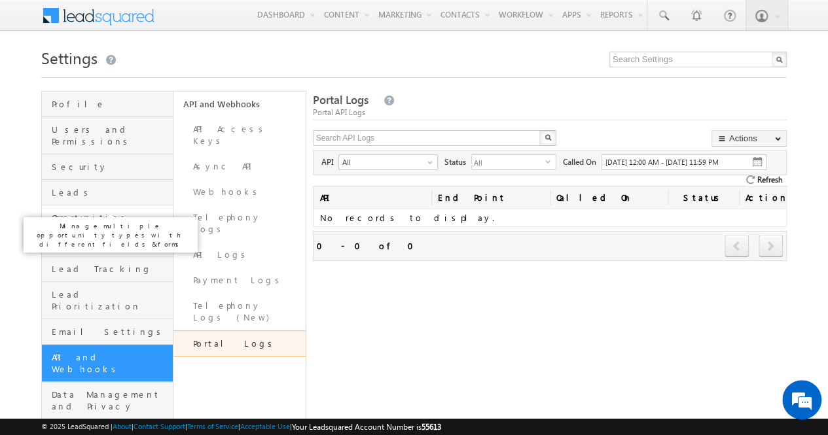
click at [114, 212] on span "Opportunities" at bounding box center [111, 218] width 118 height 12
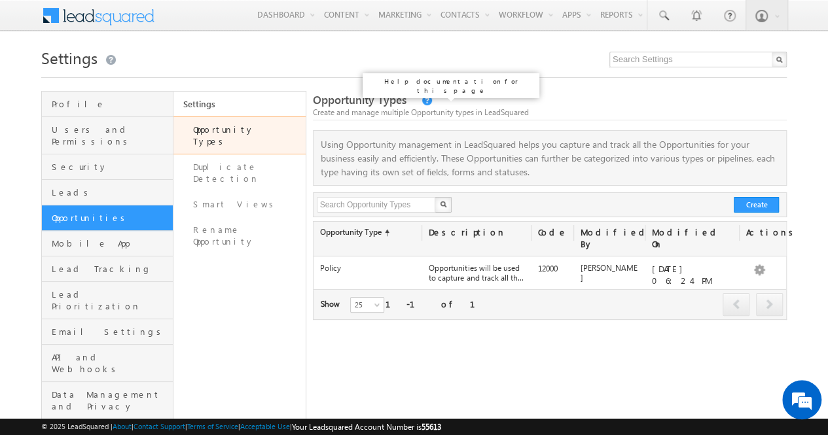
click at [420, 103] on link at bounding box center [426, 101] width 12 height 11
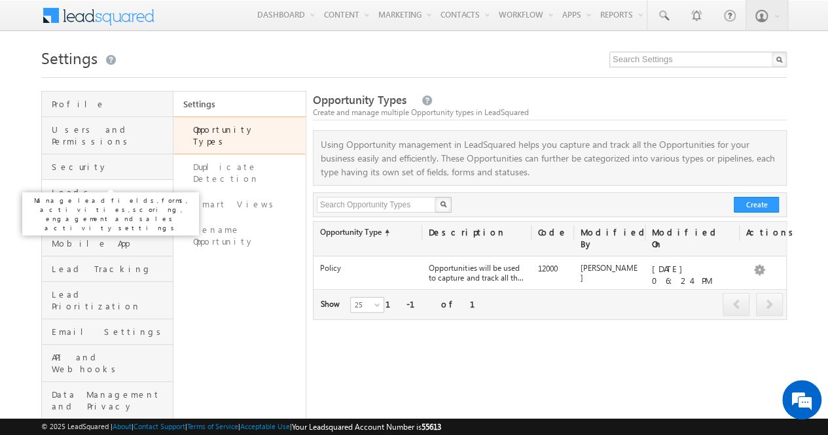
click at [88, 186] on span "Leads" at bounding box center [111, 192] width 118 height 12
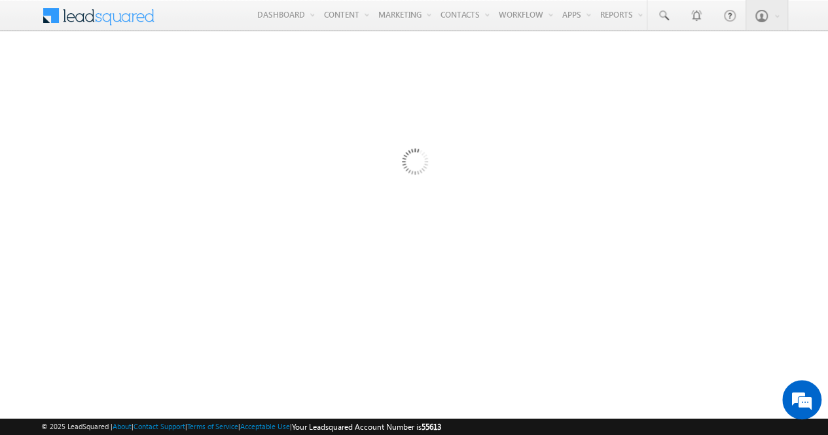
click at [88, 185] on div at bounding box center [413, 357] width 745 height 523
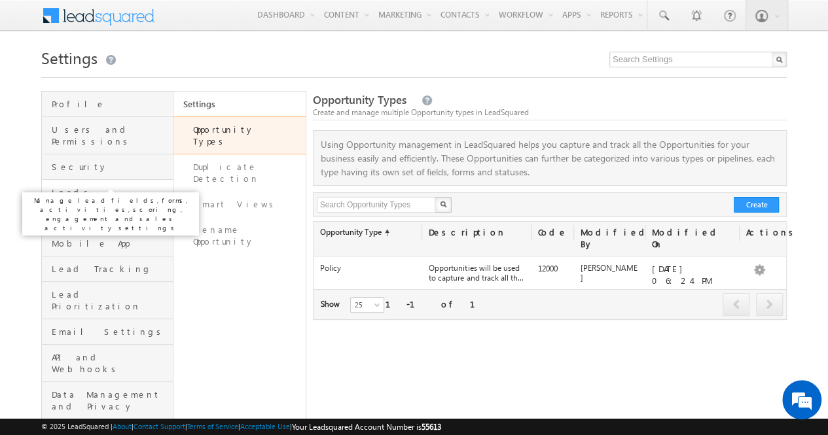
click at [59, 186] on span "Leads" at bounding box center [111, 192] width 118 height 12
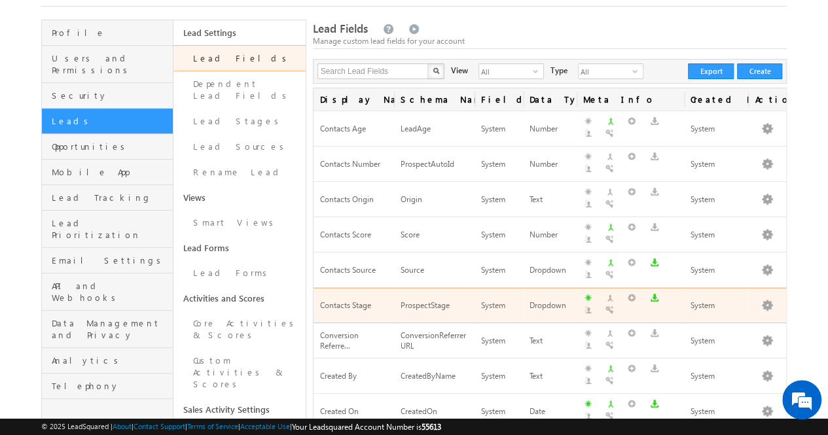
scroll to position [71, 0]
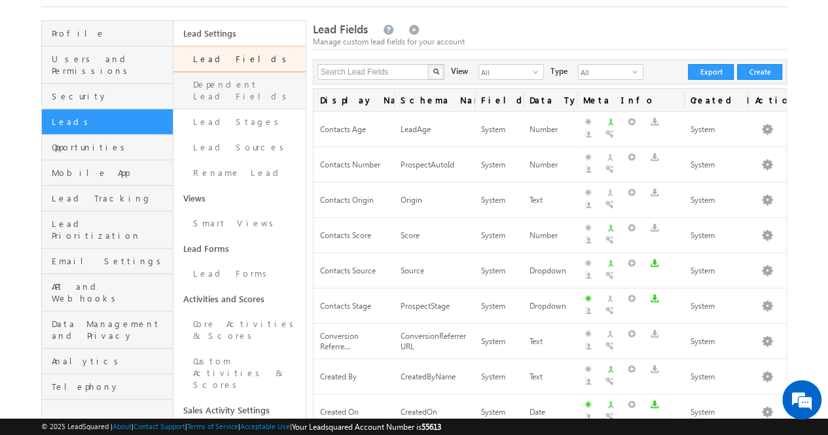
click at [239, 87] on link "Dependent Lead Fields" at bounding box center [239, 90] width 132 height 37
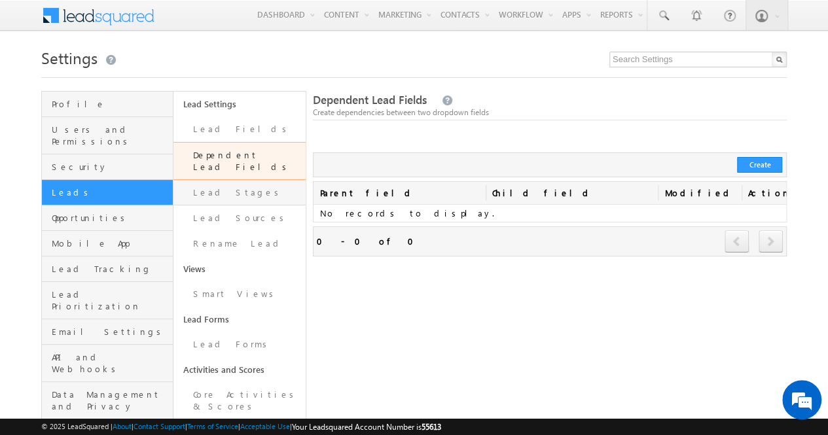
click at [222, 180] on link "Lead Stages" at bounding box center [239, 193] width 132 height 26
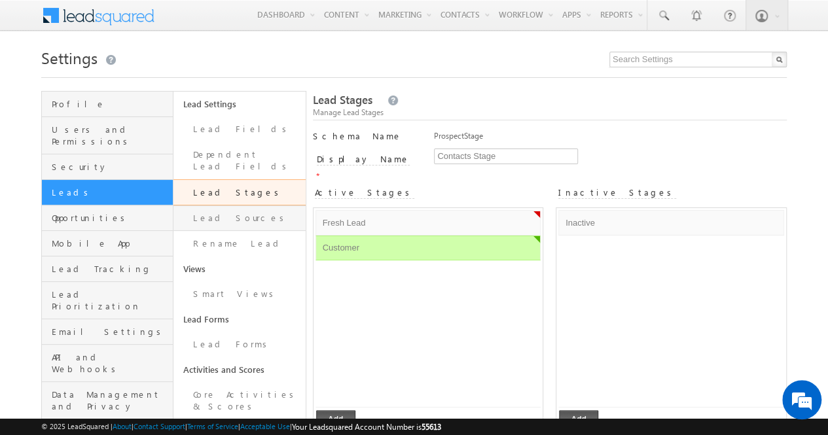
click at [220, 205] on link "Lead Sources" at bounding box center [239, 218] width 132 height 26
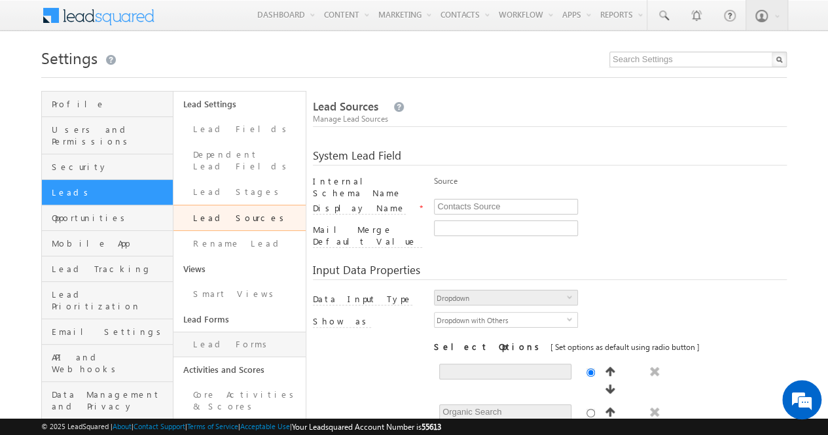
click at [213, 332] on link "Lead Forms" at bounding box center [239, 345] width 132 height 26
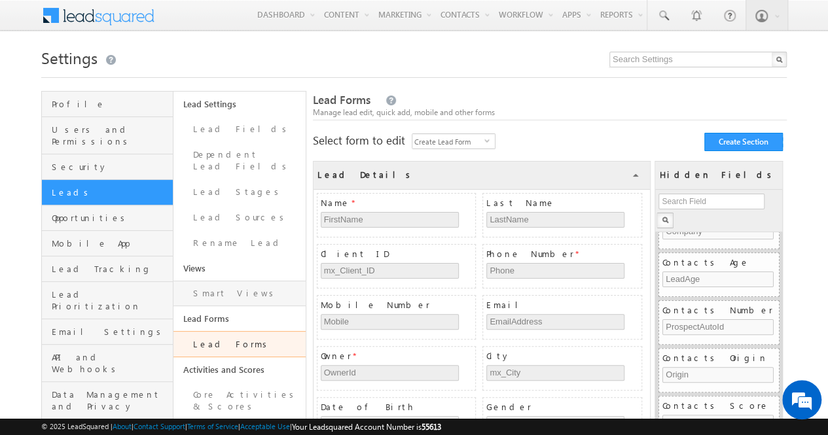
click at [219, 281] on link "Smart Views" at bounding box center [239, 294] width 132 height 26
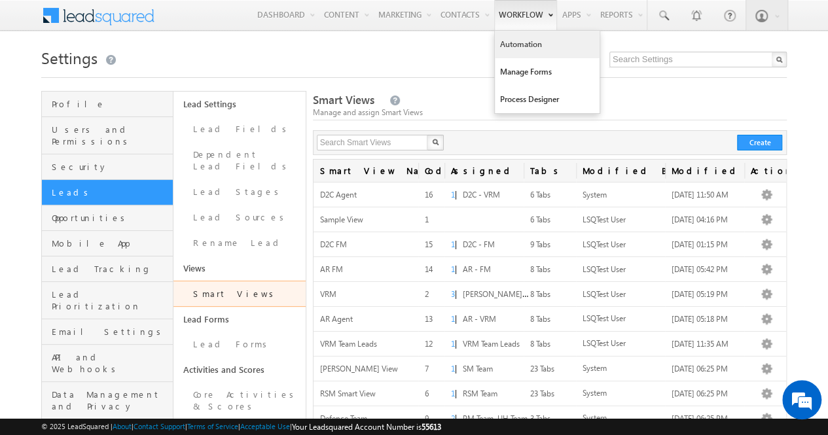
click at [521, 39] on link "Automation" at bounding box center [547, 44] width 105 height 27
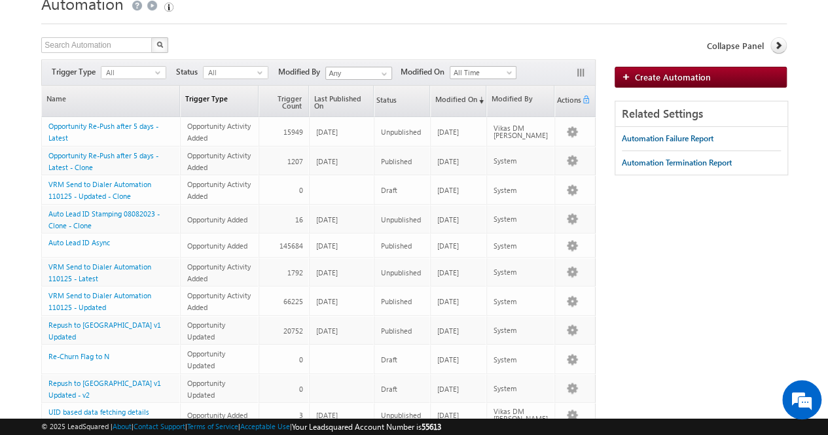
scroll to position [56, 0]
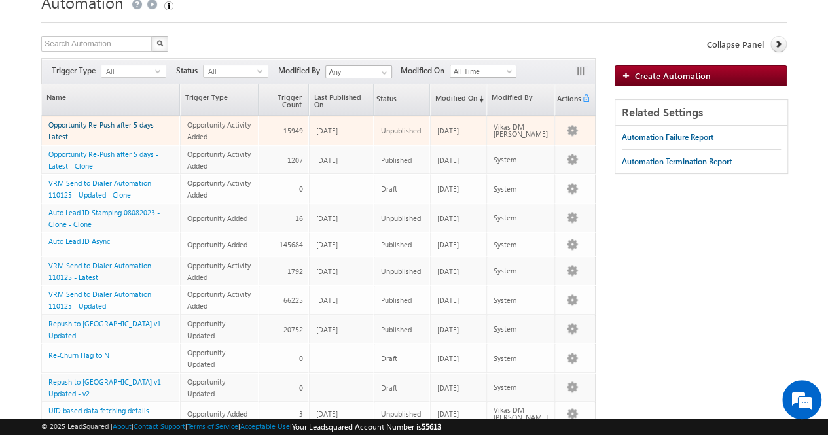
click at [115, 120] on link "Opportunity Re-Push after 5 days - Latest" at bounding box center [103, 130] width 110 height 20
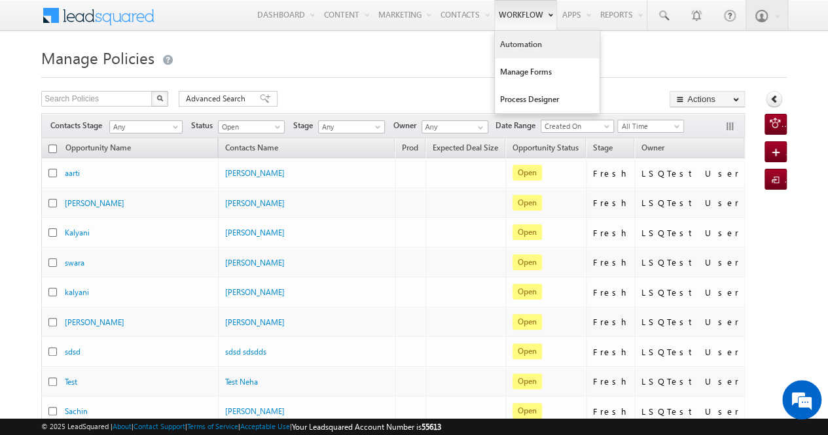
click at [513, 48] on link "Automation" at bounding box center [547, 44] width 105 height 27
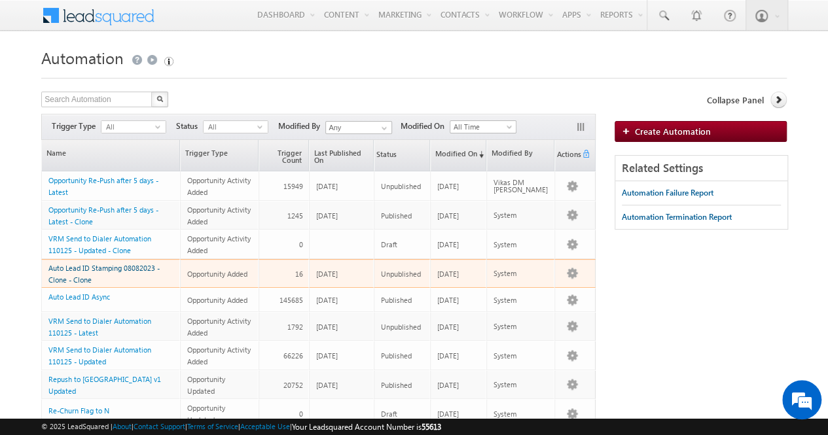
click at [85, 273] on link "Auto Lead ID Stamping 08082023 - Clone - Clone" at bounding box center [103, 274] width 111 height 20
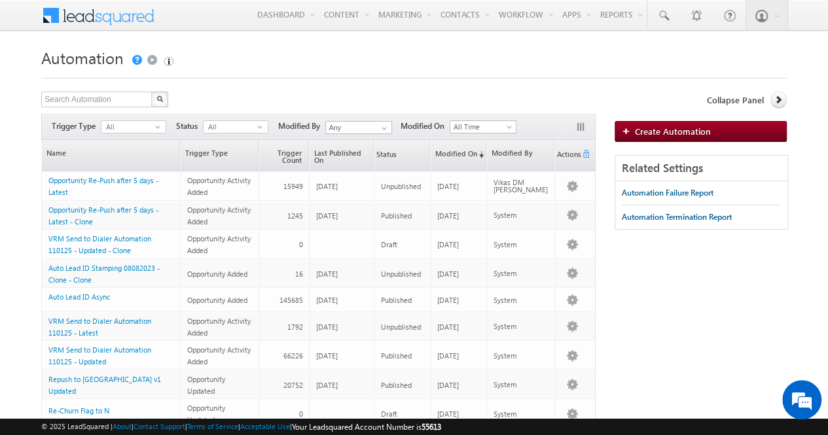
click at [136, 59] on link at bounding box center [136, 60] width 12 height 10
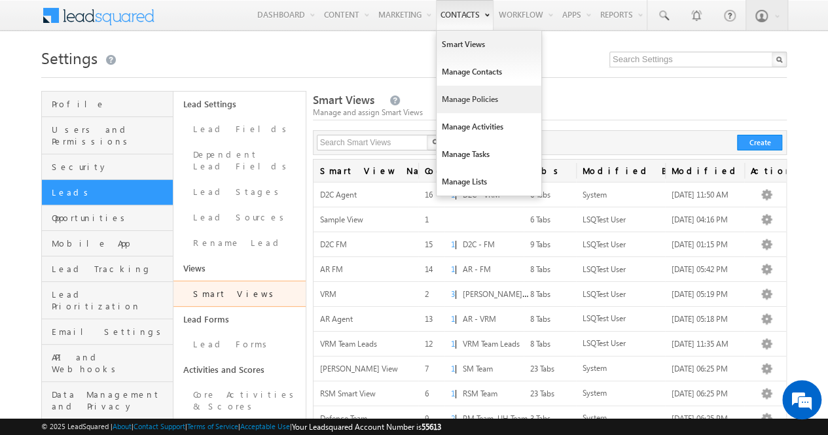
click at [454, 97] on link "Manage Policies" at bounding box center [488, 99] width 105 height 27
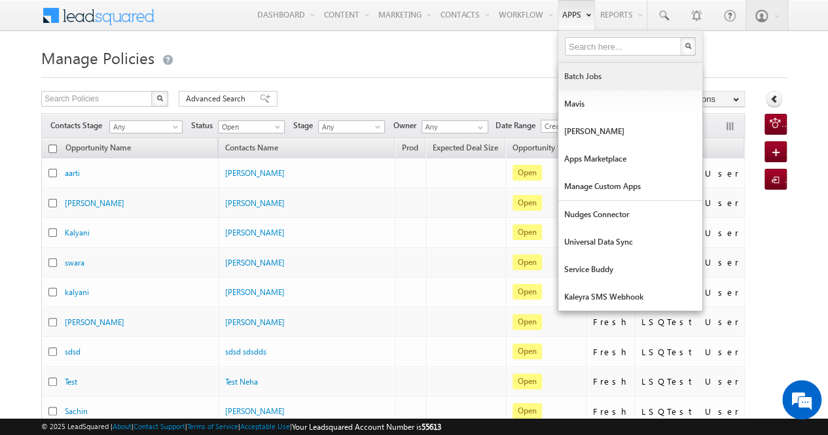
click at [597, 84] on link "Batch Jobs" at bounding box center [630, 76] width 144 height 27
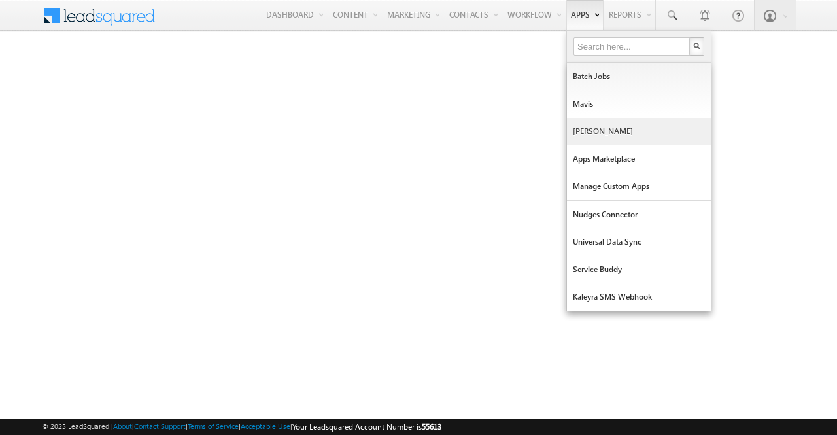
click at [595, 139] on link "[PERSON_NAME]" at bounding box center [639, 131] width 144 height 27
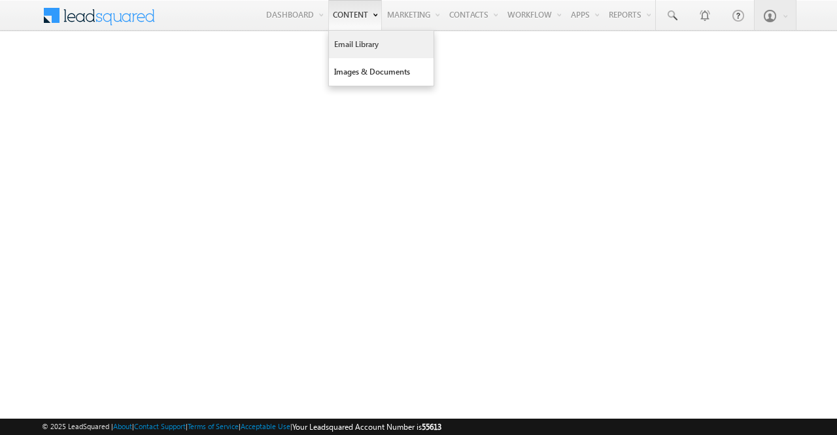
click at [345, 43] on link "Email Library" at bounding box center [381, 44] width 105 height 27
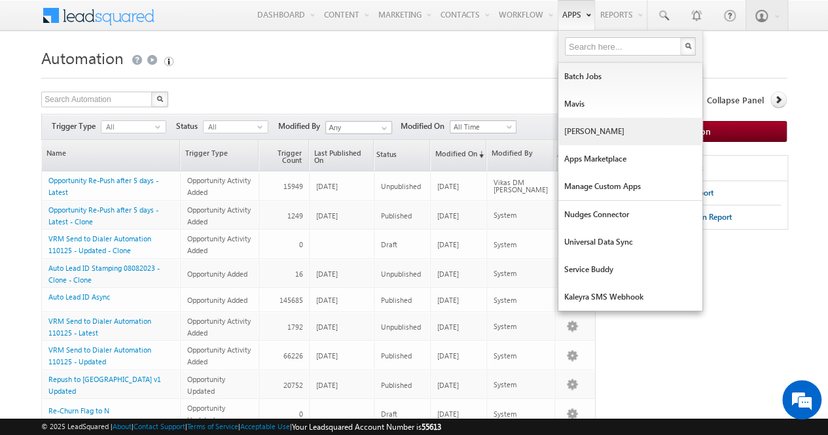
click at [582, 141] on link "[PERSON_NAME]" at bounding box center [630, 131] width 144 height 27
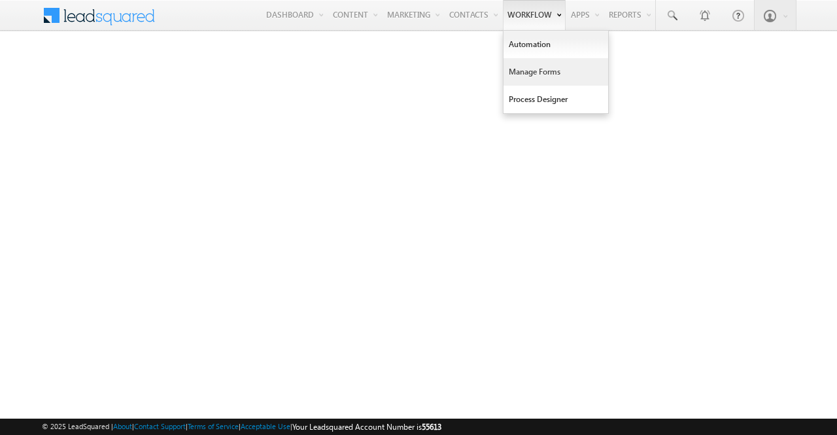
click at [514, 65] on link "Manage Forms" at bounding box center [556, 71] width 105 height 27
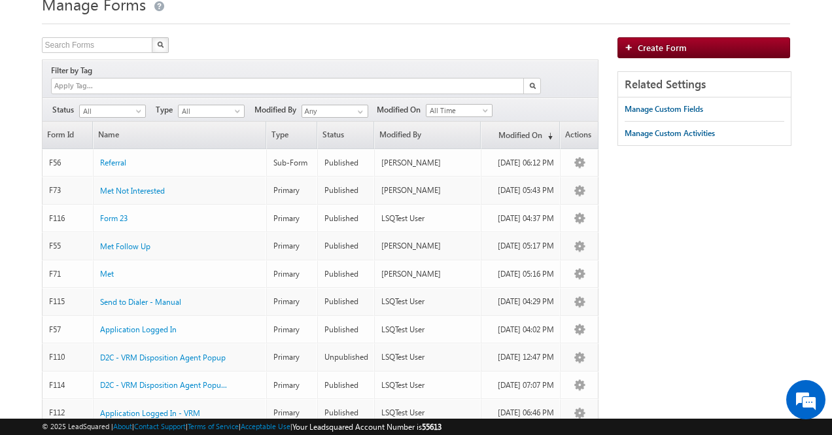
scroll to position [181, 0]
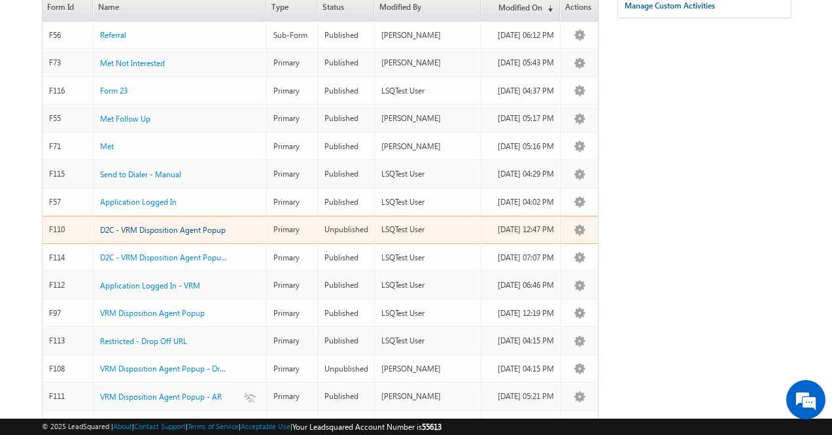
click at [169, 225] on span "D2C - VRM Disposition Agent Popup" at bounding box center [163, 230] width 126 height 10
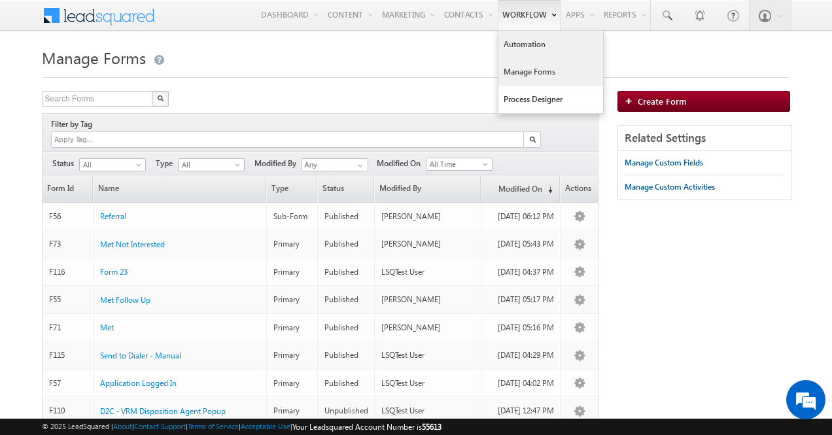
click at [523, 47] on link "Automation" at bounding box center [551, 44] width 105 height 27
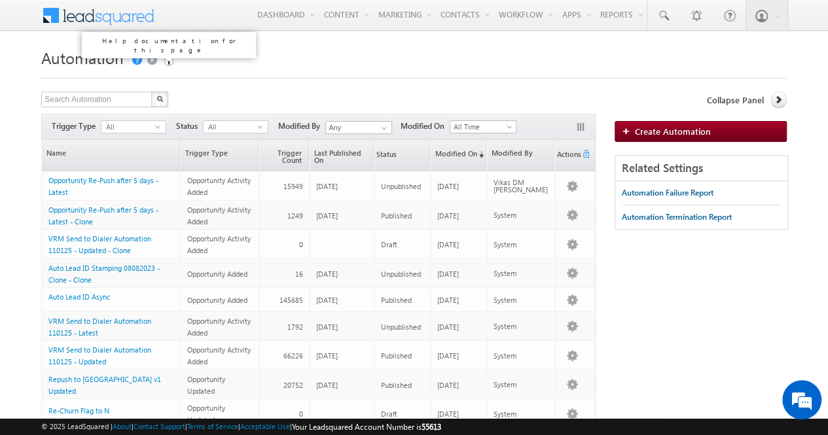
click at [137, 60] on link at bounding box center [136, 60] width 12 height 10
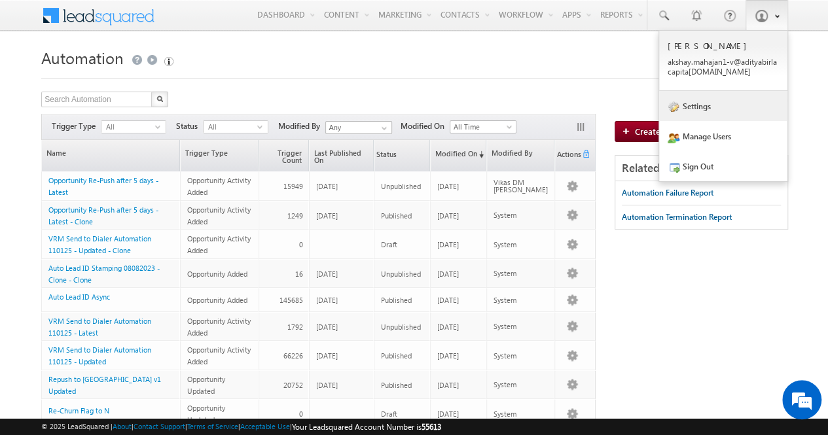
click at [711, 105] on link "Settings" at bounding box center [723, 106] width 128 height 30
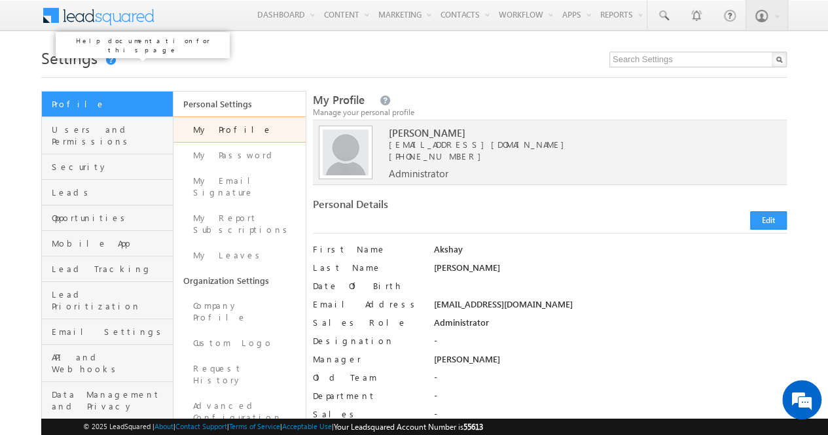
click at [107, 61] on link at bounding box center [110, 60] width 12 height 10
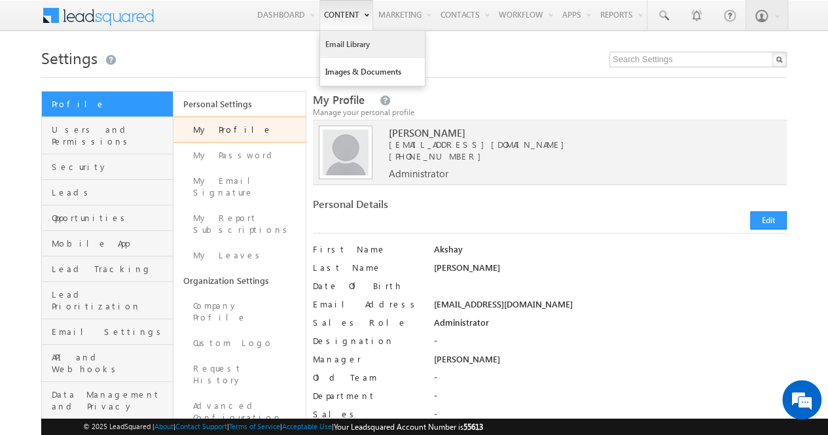
click at [342, 35] on link "Email Library" at bounding box center [372, 44] width 105 height 27
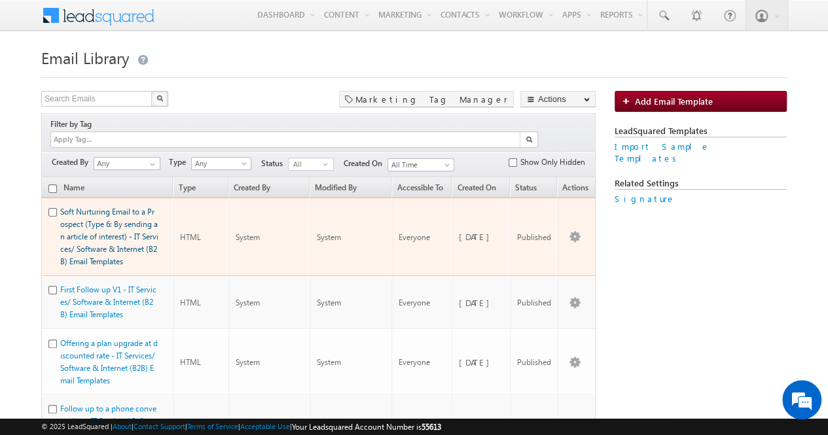
click at [97, 219] on link "Soft Nurturing Email to a Prospect (Type 6: By sending an article of interest) …" at bounding box center [109, 237] width 98 height 60
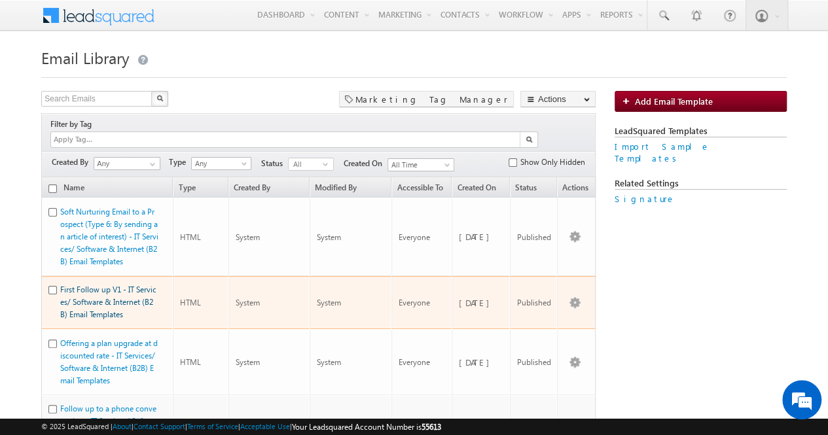
click at [99, 285] on link "First Follow up V1 - IT Services/ Software & Internet (B2B) Email Templates" at bounding box center [108, 302] width 96 height 35
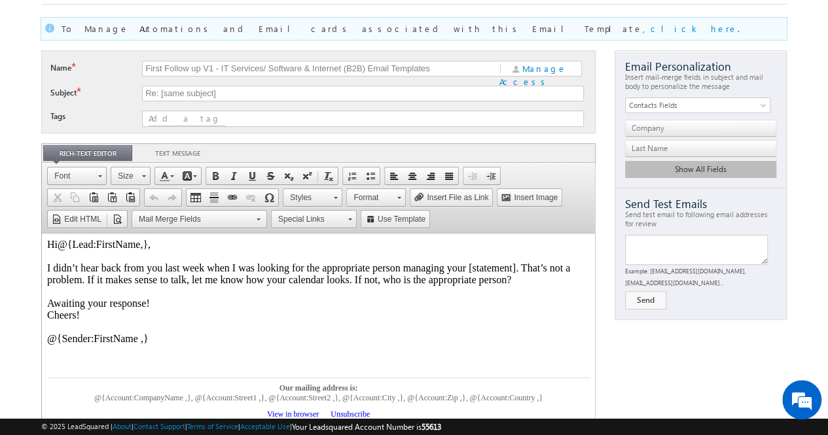
scroll to position [71, 0]
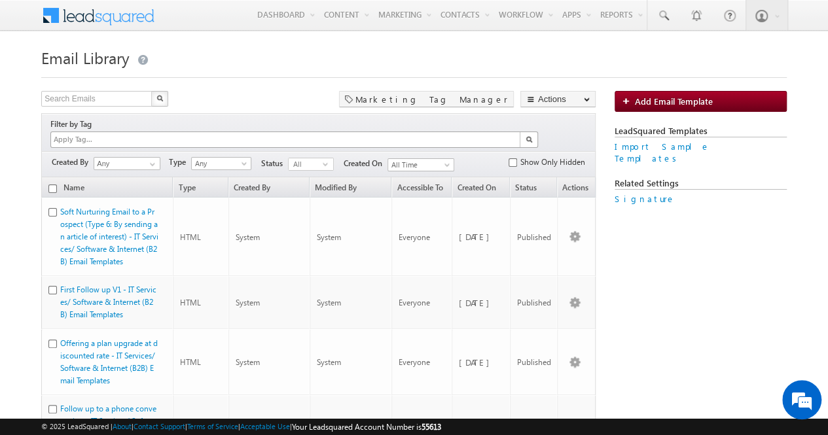
click at [130, 132] on ul at bounding box center [91, 139] width 80 height 15
click at [130, 134] on input at bounding box center [91, 139] width 78 height 11
click at [155, 159] on span at bounding box center [152, 164] width 10 height 10
click at [209, 158] on span "Any" at bounding box center [220, 164] width 57 height 12
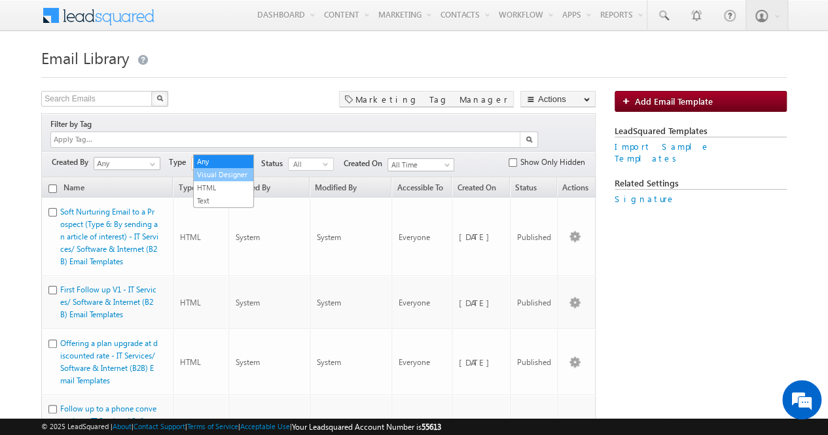
click at [215, 169] on link "Visual Designer" at bounding box center [224, 175] width 60 height 12
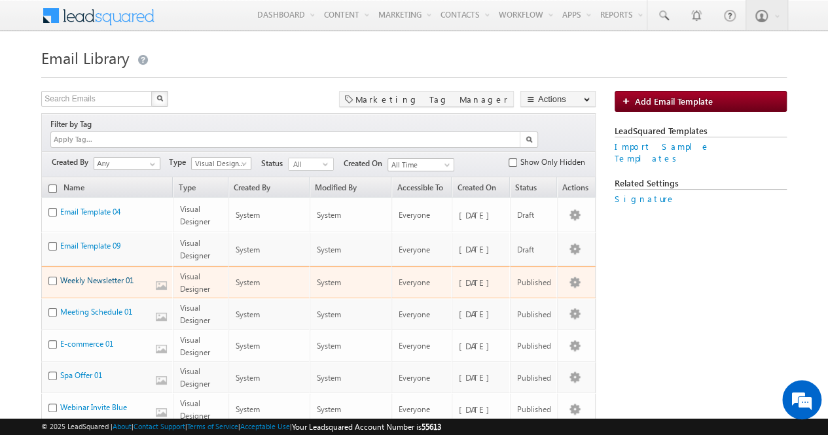
click at [108, 275] on link "Weekly Newsletter 01" at bounding box center [96, 280] width 73 height 10
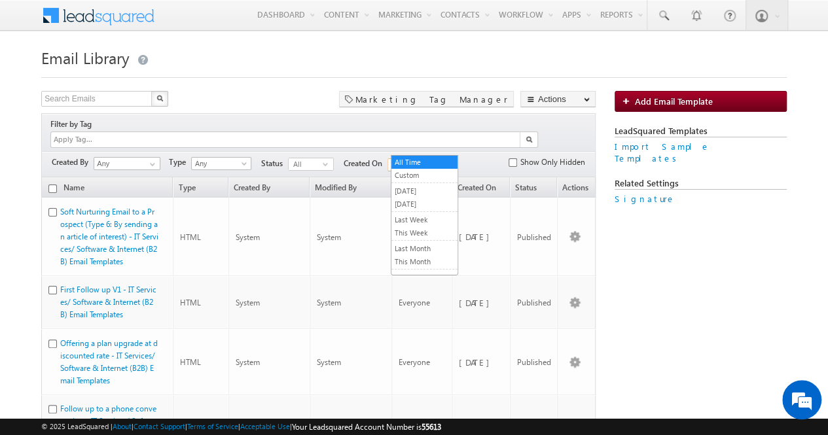
click at [447, 162] on span at bounding box center [448, 167] width 10 height 10
click at [419, 208] on link "[DATE]" at bounding box center [424, 204] width 66 height 12
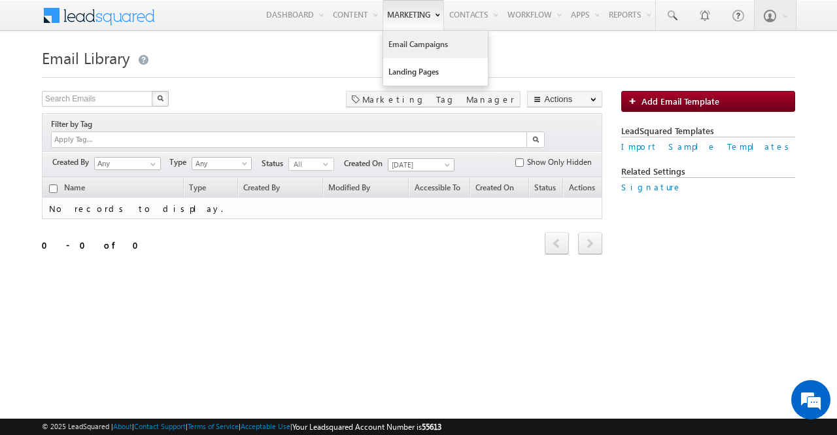
click at [397, 37] on link "Email Campaigns" at bounding box center [435, 44] width 105 height 27
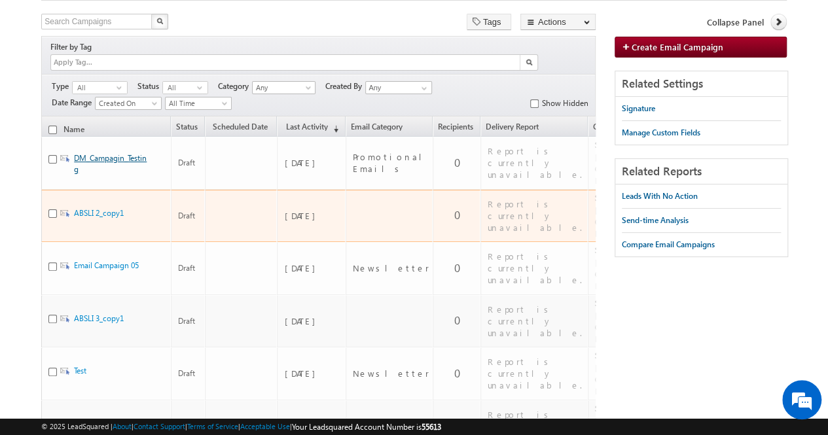
scroll to position [77, 0]
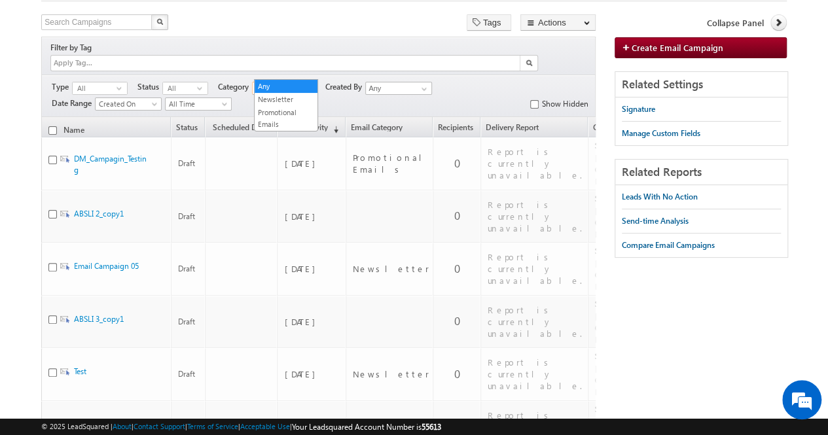
click at [259, 82] on span "Any" at bounding box center [283, 88] width 60 height 12
click at [267, 108] on link "Promotional Emails" at bounding box center [286, 119] width 63 height 24
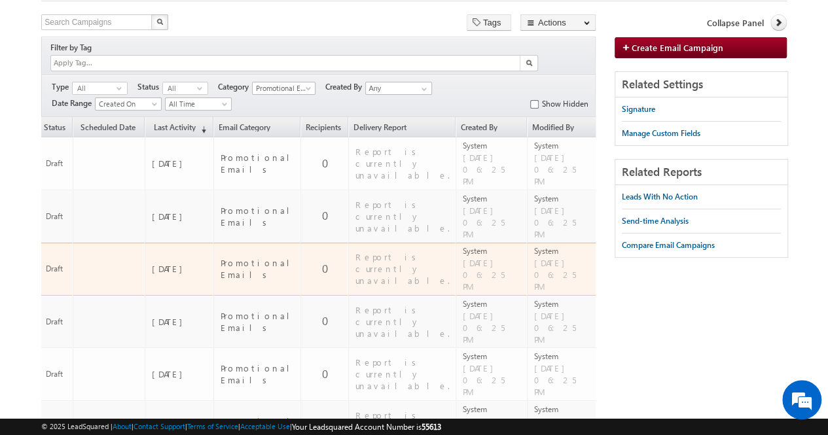
scroll to position [0, 0]
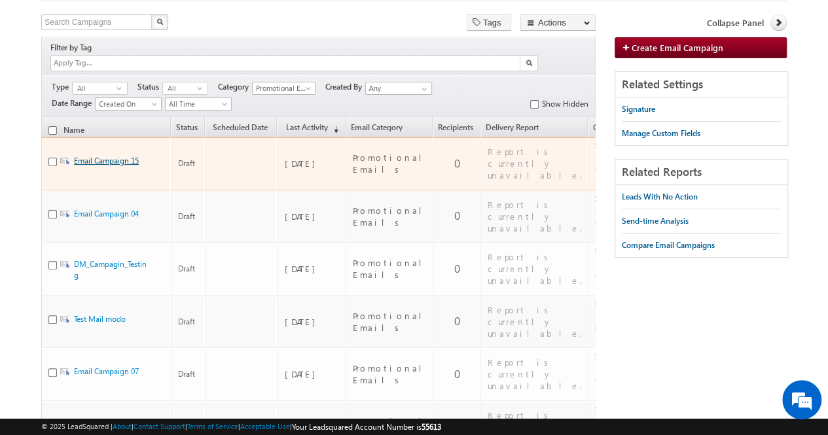
click at [116, 156] on link "Email Campaign 15" at bounding box center [106, 161] width 65 height 10
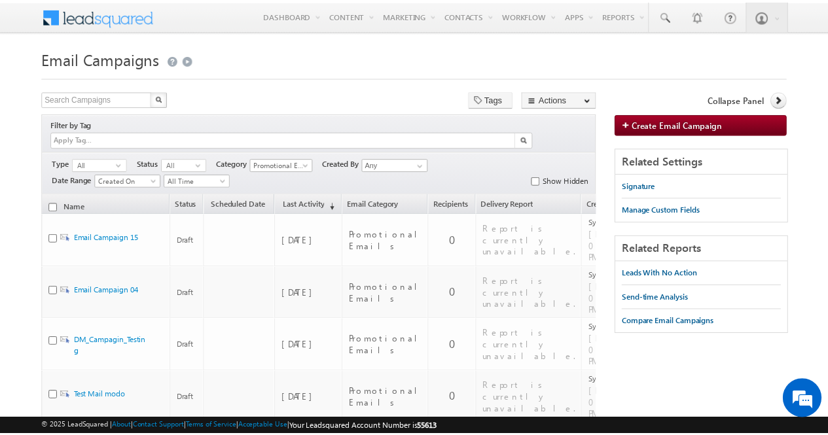
scroll to position [77, 0]
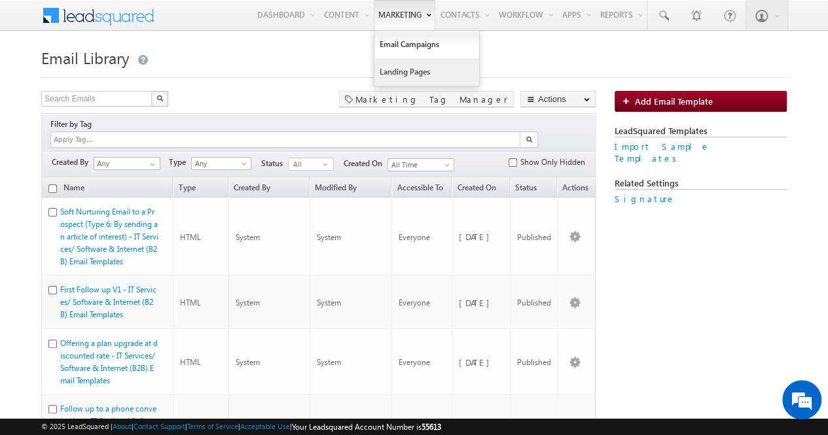
click at [391, 63] on link "Landing Pages" at bounding box center [426, 71] width 105 height 27
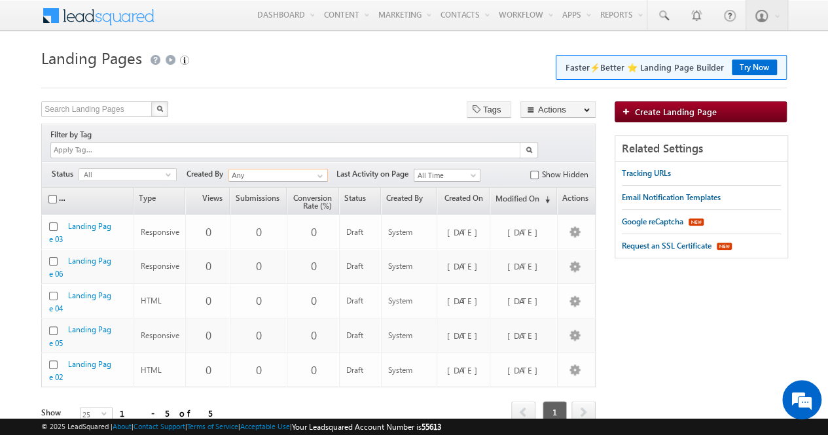
click at [262, 169] on input "Any" at bounding box center [277, 175] width 99 height 13
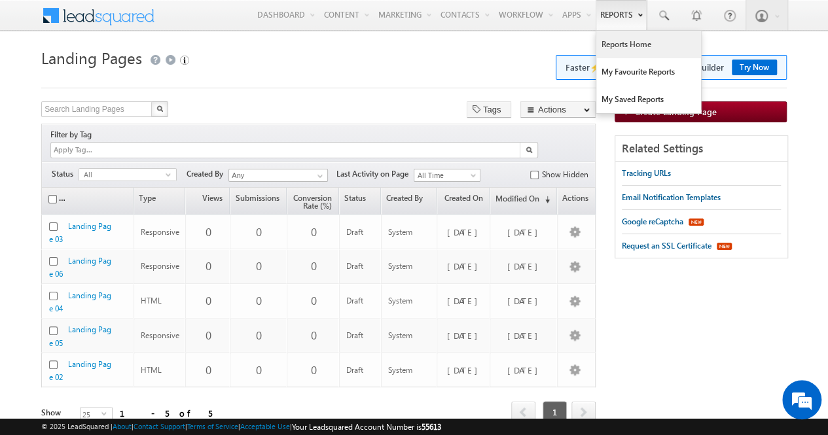
click at [611, 41] on link "Reports Home" at bounding box center [648, 44] width 105 height 27
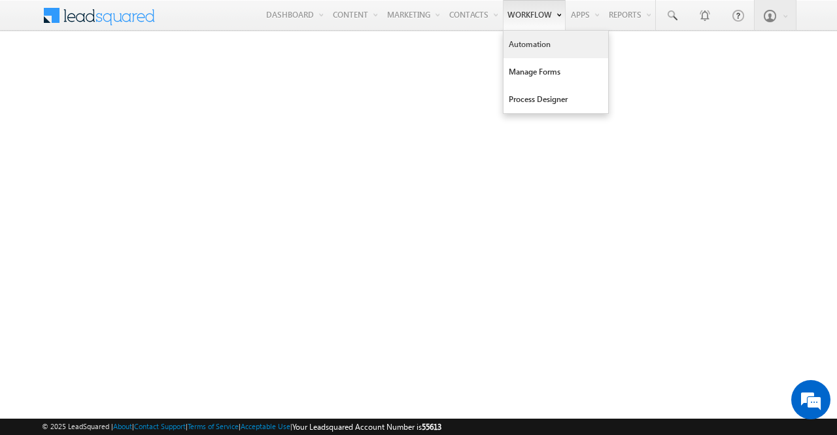
click at [533, 40] on link "Automation" at bounding box center [556, 44] width 105 height 27
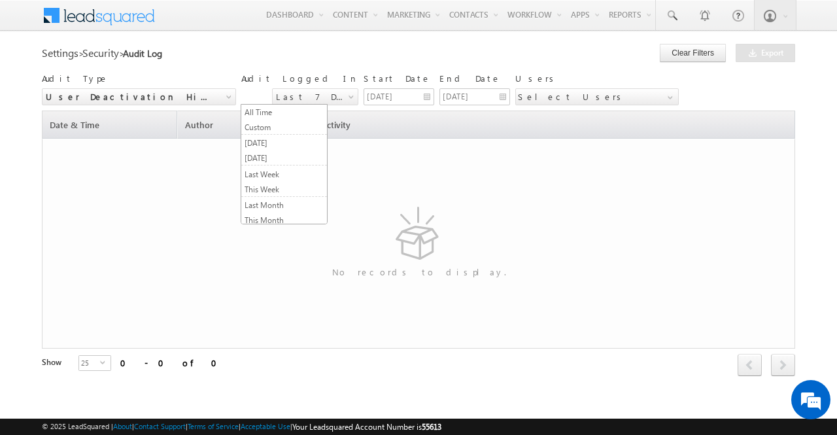
scroll to position [61, 0]
click at [315, 94] on span "Last 7 Days" at bounding box center [312, 97] width 79 height 12
click at [279, 216] on link "Last 30 Days" at bounding box center [284, 222] width 86 height 12
type input "09/01/2025"
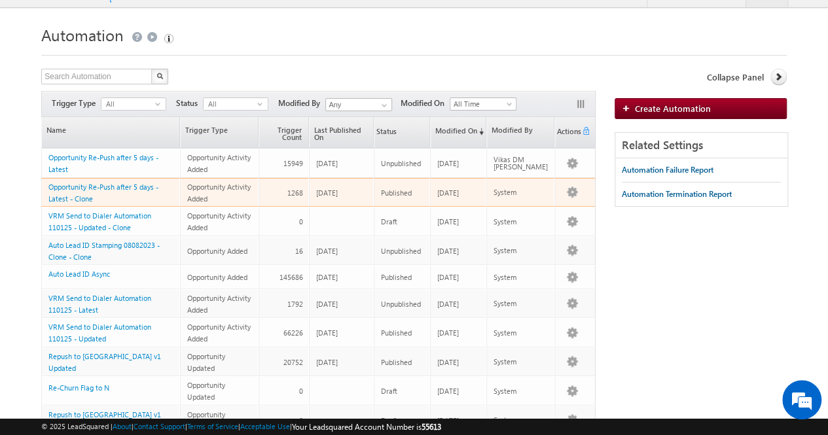
scroll to position [21, 0]
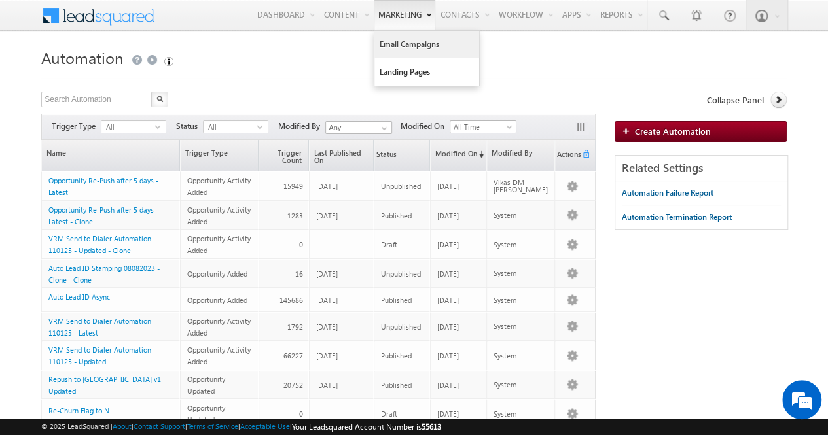
click at [386, 40] on link "Email Campaigns" at bounding box center [426, 44] width 105 height 27
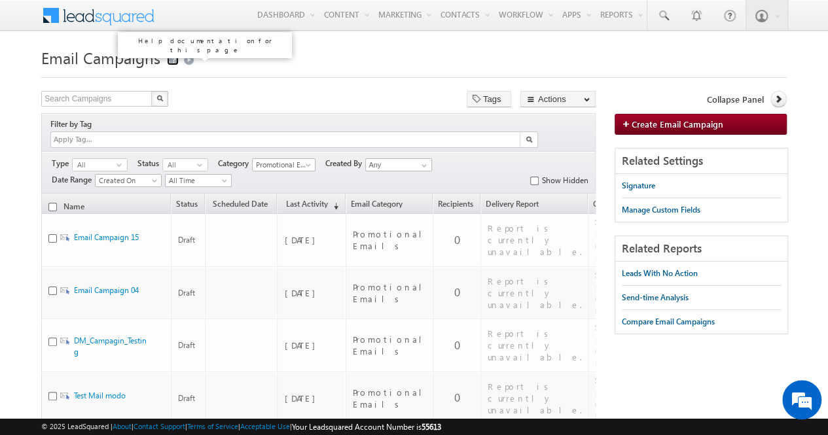
click at [174, 58] on link at bounding box center [173, 60] width 12 height 10
click at [414, 48] on h1 "Email Campaigns" at bounding box center [413, 57] width 745 height 26
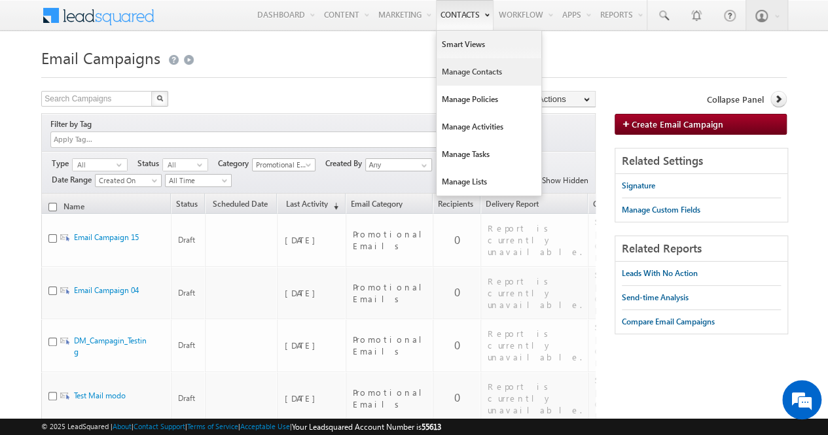
click at [474, 68] on link "Manage Contacts" at bounding box center [488, 71] width 105 height 27
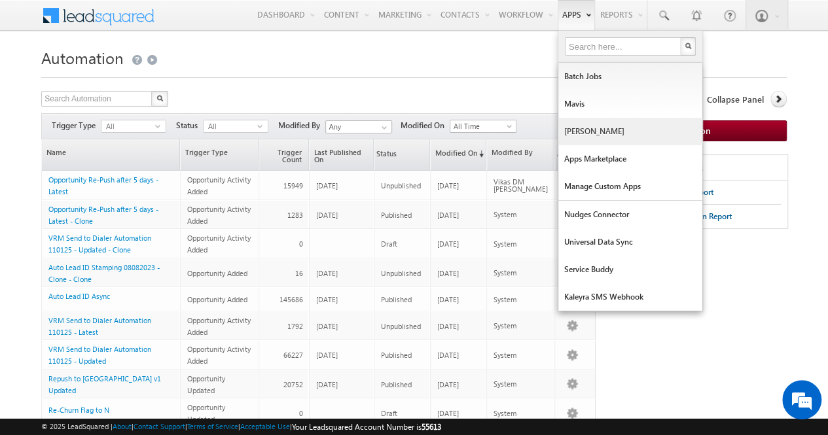
click at [584, 132] on link "[PERSON_NAME]" at bounding box center [630, 131] width 144 height 27
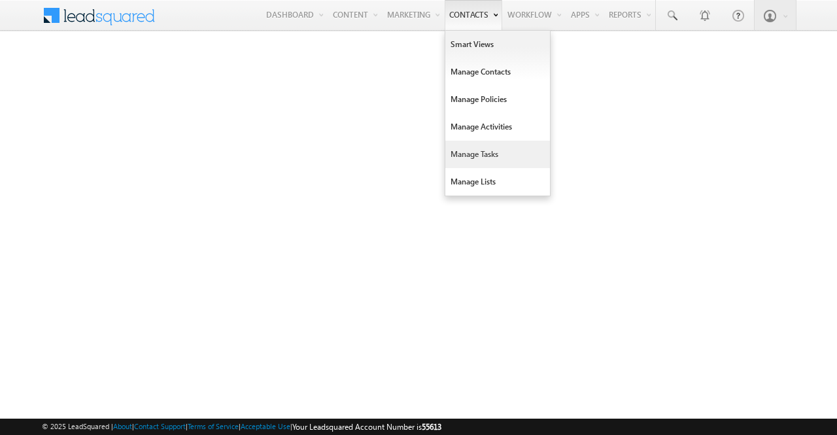
click at [486, 149] on link "Manage Tasks" at bounding box center [498, 154] width 105 height 27
